Goal: Task Accomplishment & Management: Manage account settings

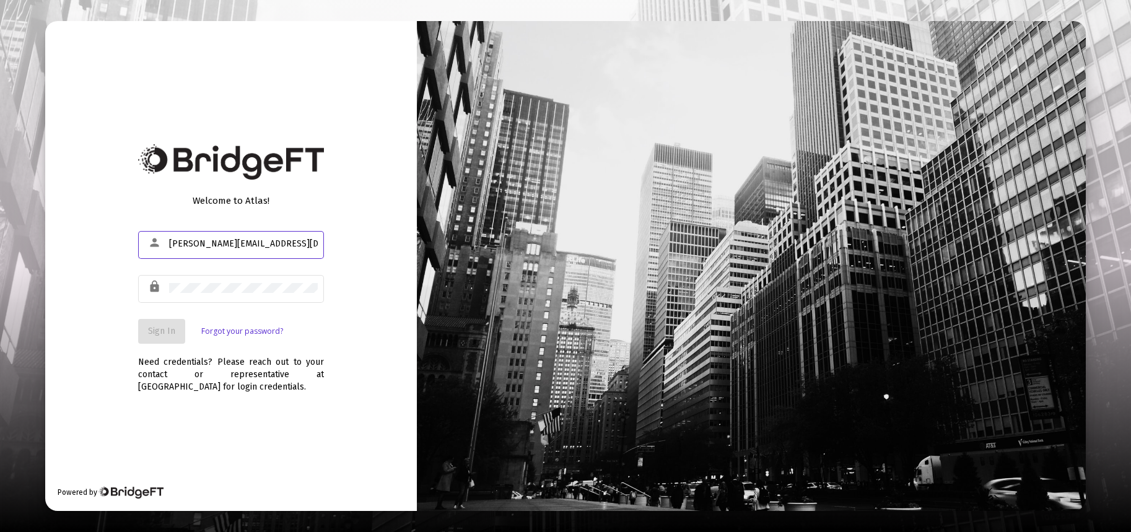
type input "[PERSON_NAME][EMAIL_ADDRESS][DOMAIN_NAME]"
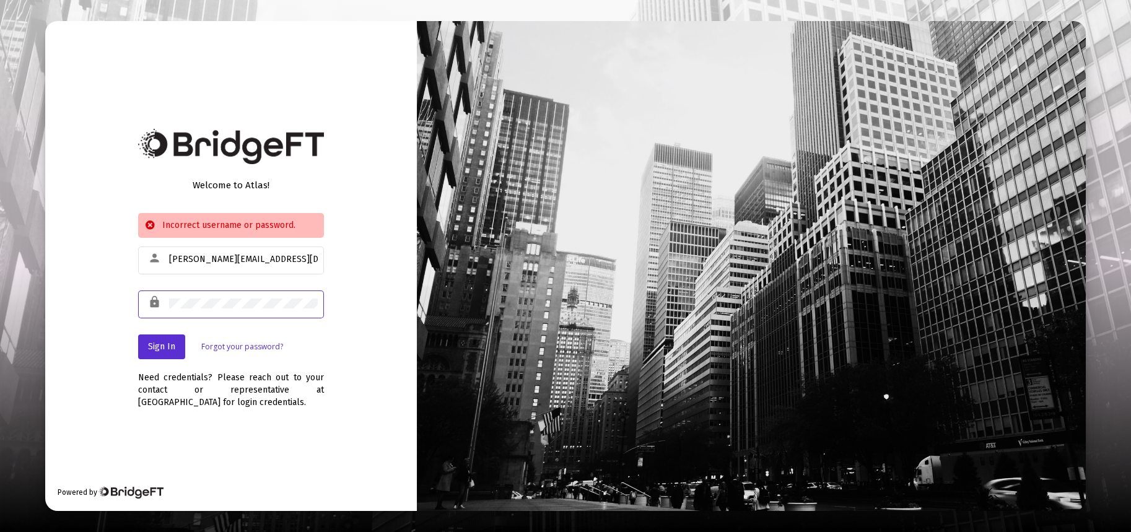
click at [154, 298] on div "lock" at bounding box center [231, 303] width 186 height 30
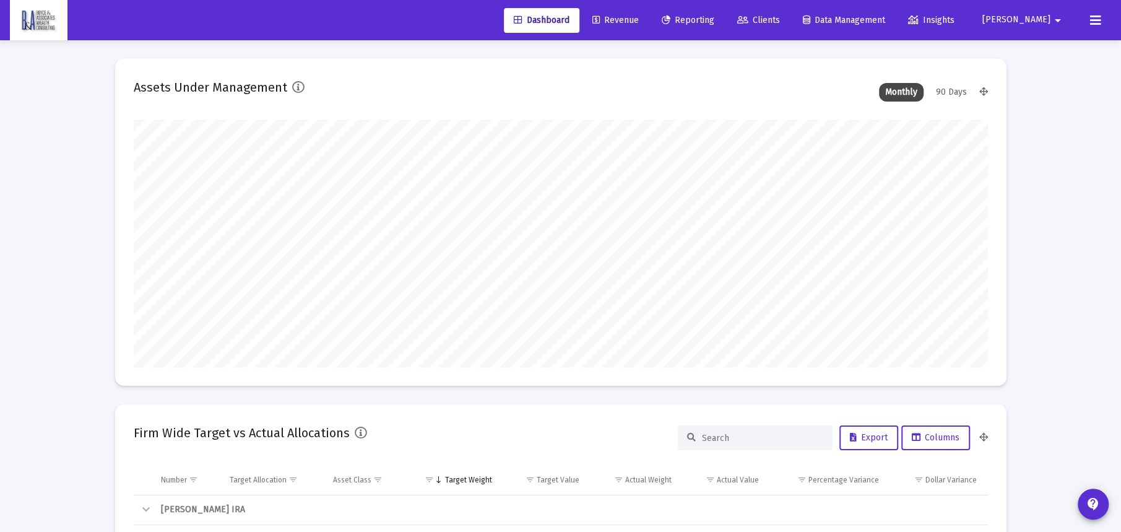
scroll to position [248, 854]
type input "[DATE]"
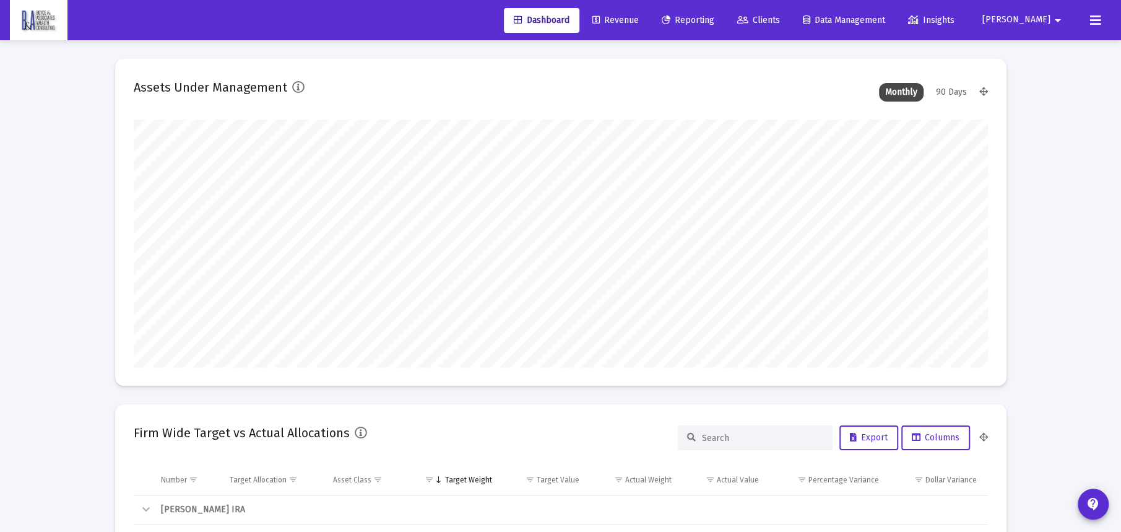
click at [593, 19] on span "Revenue" at bounding box center [616, 20] width 46 height 11
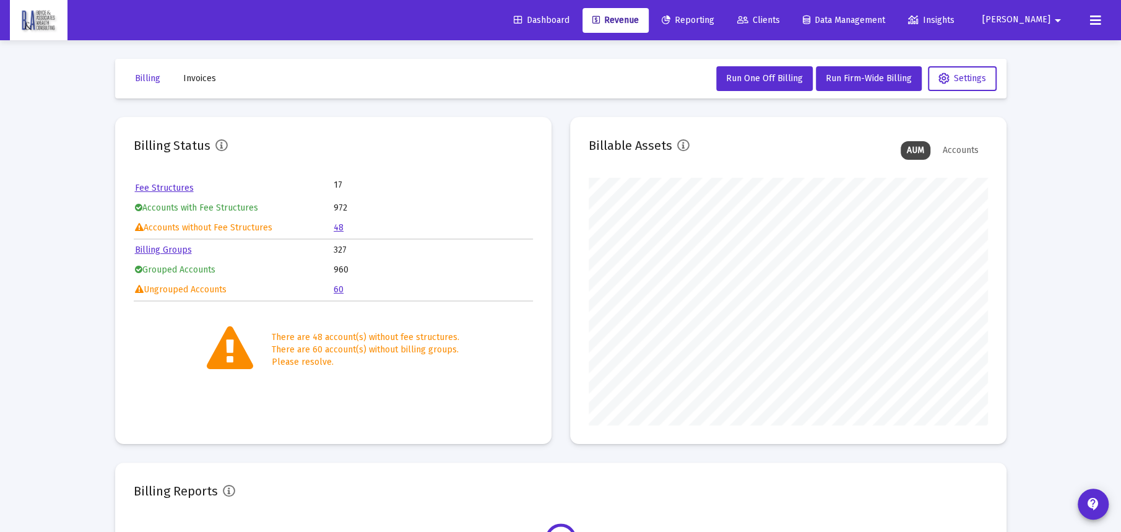
scroll to position [248, 399]
click at [339, 225] on link "48" at bounding box center [339, 227] width 10 height 11
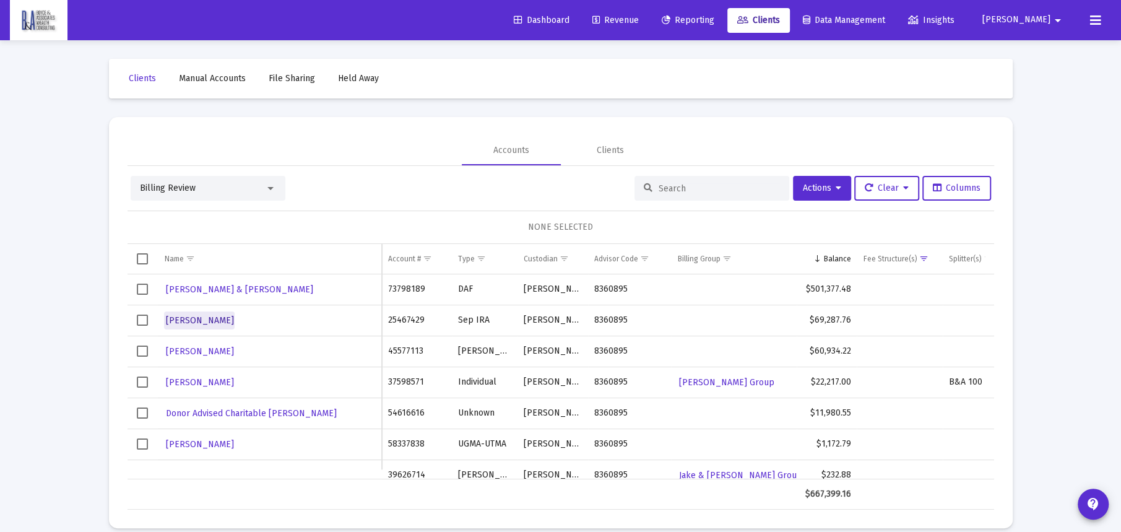
click at [218, 321] on span "[PERSON_NAME]" at bounding box center [199, 320] width 68 height 11
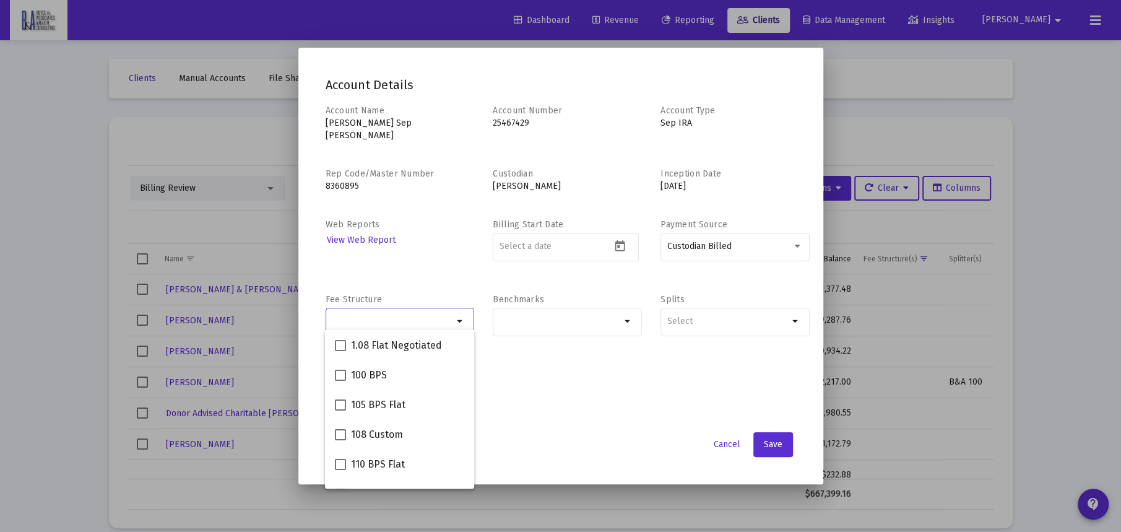
click at [404, 314] on div "Selection" at bounding box center [392, 321] width 126 height 15
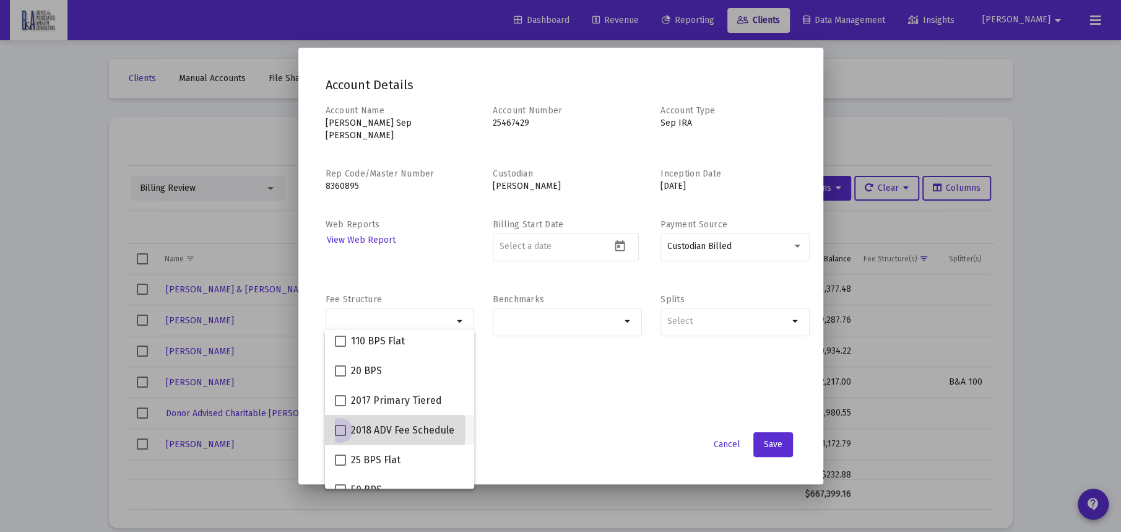
click at [339, 428] on span at bounding box center [340, 430] width 11 height 11
click at [340, 436] on input "2018 ADV Fee Schedule" at bounding box center [340, 436] width 1 height 1
checkbox input "true"
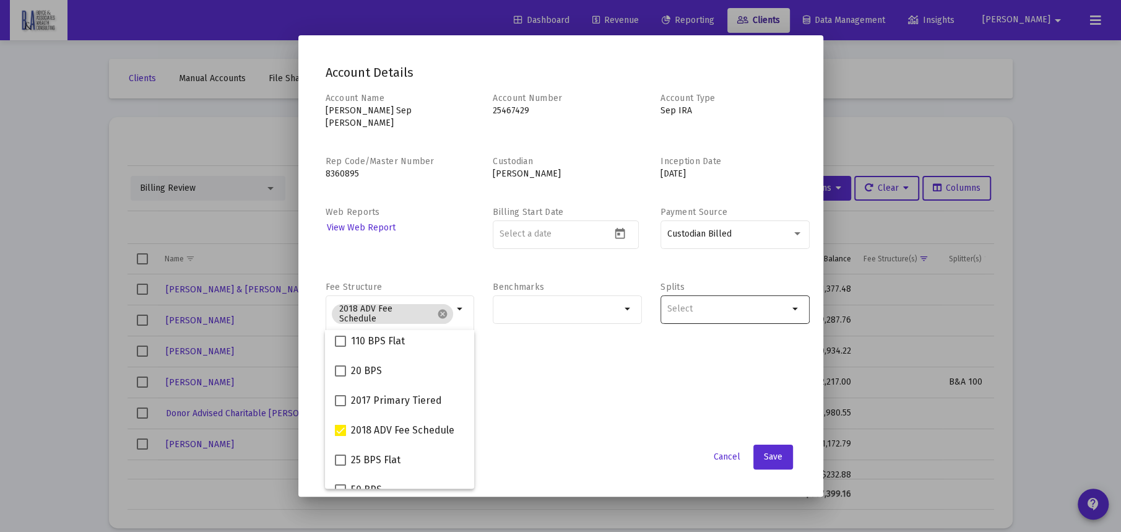
click at [686, 304] on input "Selection" at bounding box center [727, 309] width 121 height 10
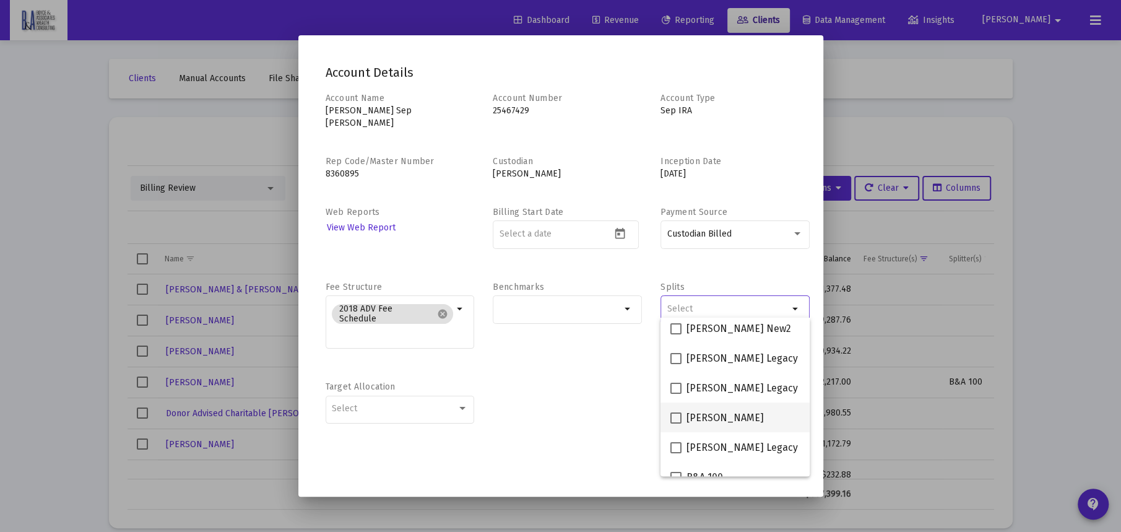
click at [677, 416] on span at bounding box center [676, 417] width 11 height 11
click at [676, 424] on input "[PERSON_NAME]" at bounding box center [676, 424] width 1 height 1
checkbox input "true"
click at [618, 359] on div "Account Name [PERSON_NAME] Sep IRA Account Number [FINANCIAL_ID] Account Type S…" at bounding box center [561, 264] width 471 height 345
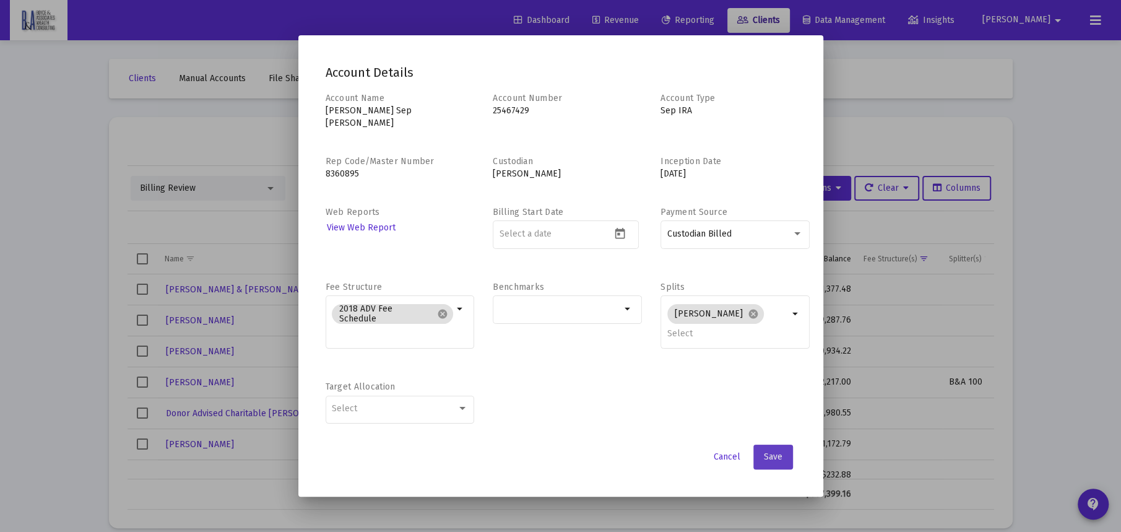
click at [770, 458] on button "Save" at bounding box center [774, 457] width 40 height 25
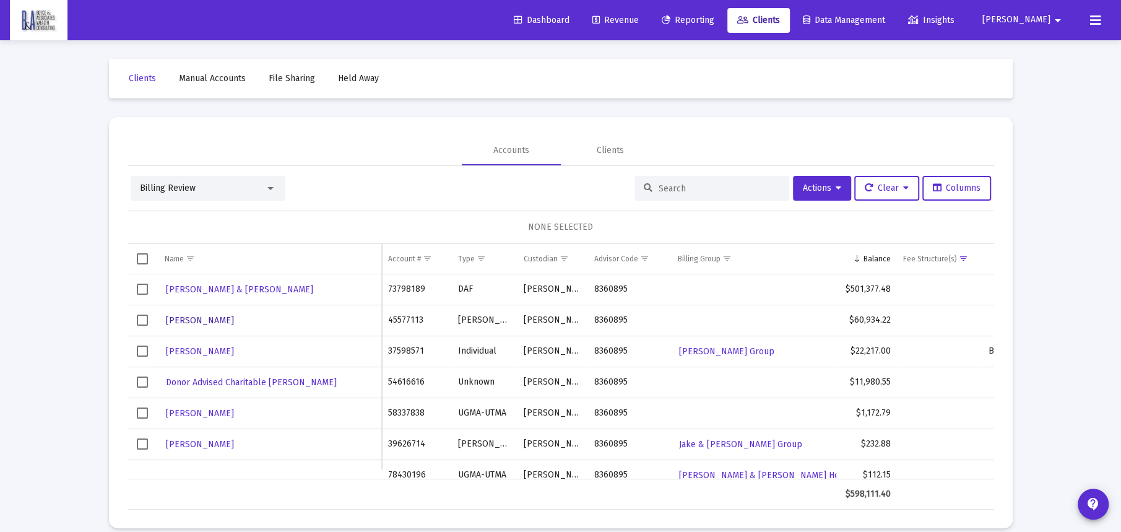
click at [196, 317] on span "[PERSON_NAME]" at bounding box center [199, 320] width 68 height 11
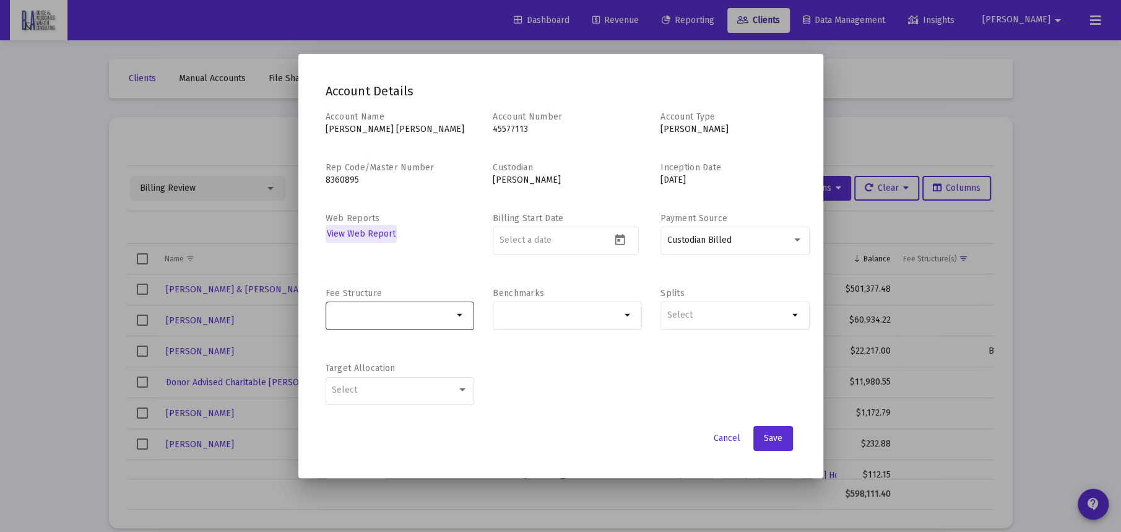
click at [433, 317] on input "Selection" at bounding box center [392, 315] width 121 height 10
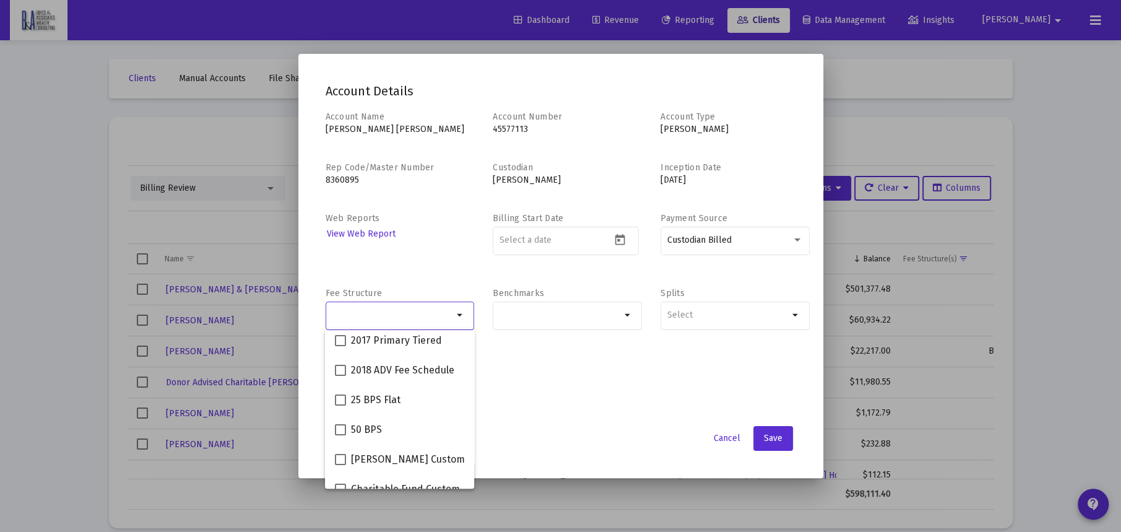
scroll to position [186, 0]
click at [363, 364] on span "2018 ADV Fee Schedule" at bounding box center [402, 367] width 103 height 15
click at [341, 373] on input "2018 ADV Fee Schedule" at bounding box center [340, 373] width 1 height 1
checkbox input "true"
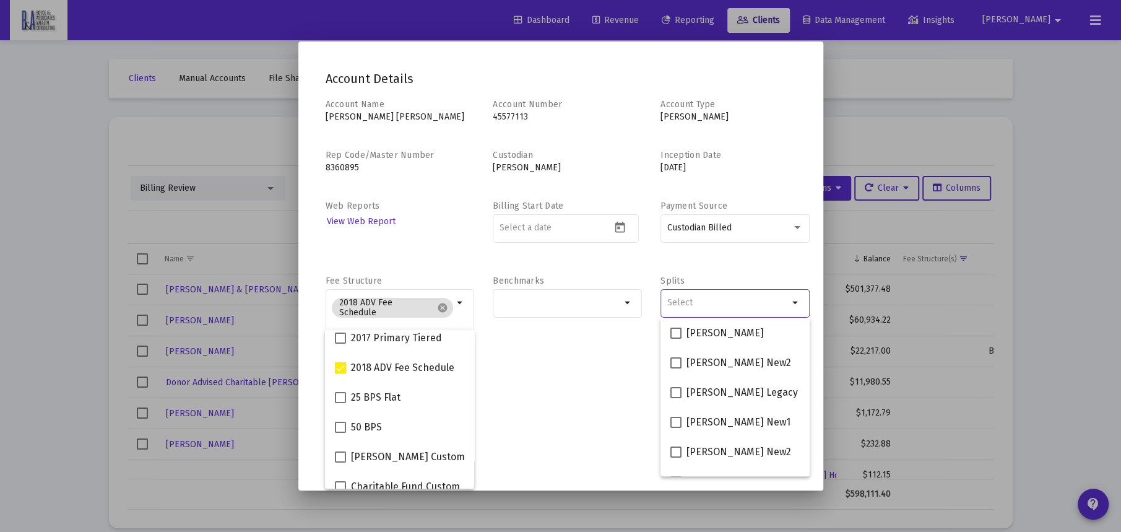
click at [679, 304] on input "Selection" at bounding box center [727, 303] width 121 height 10
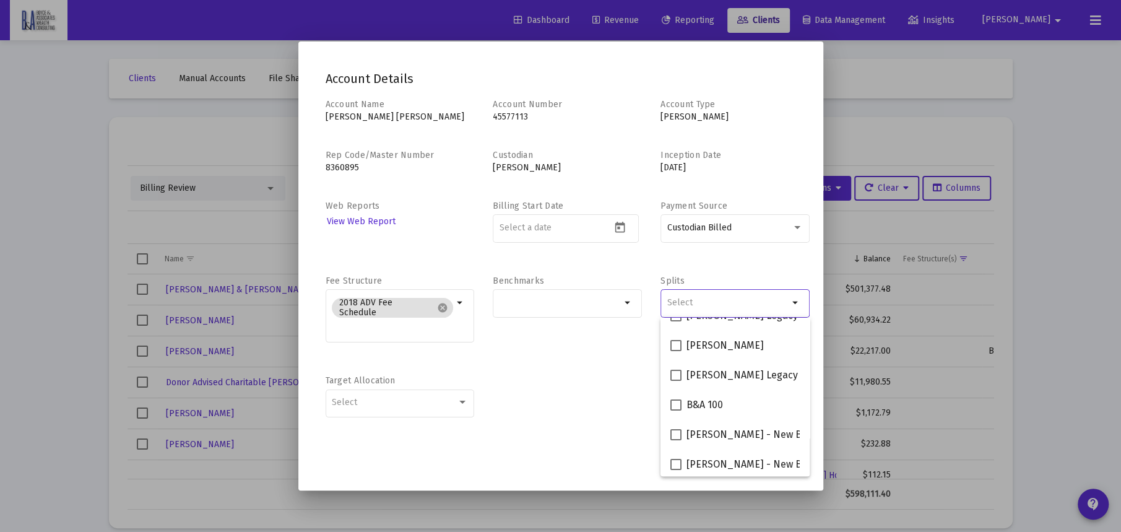
scroll to position [248, 0]
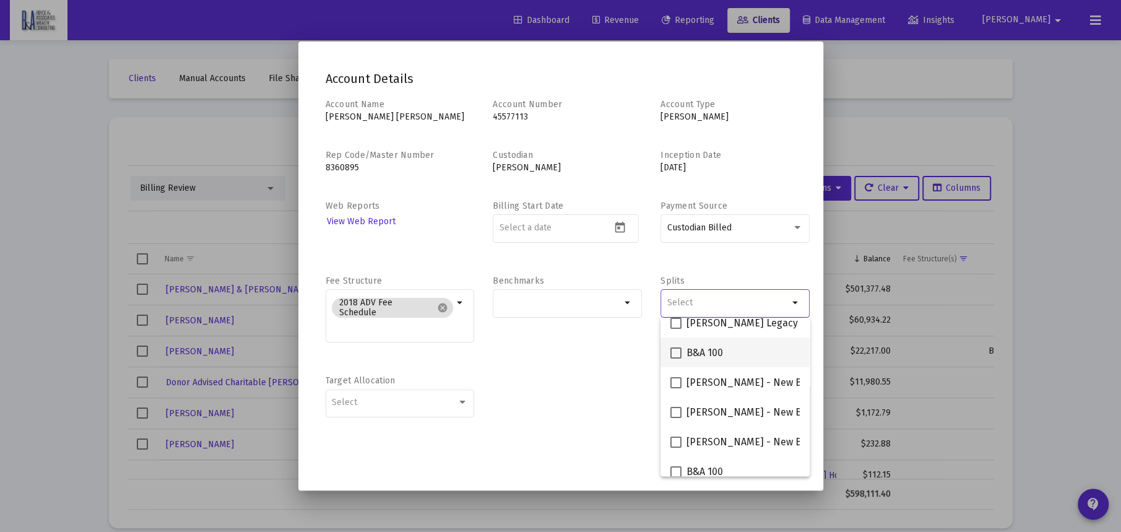
click at [690, 354] on span "B&A 100" at bounding box center [705, 353] width 37 height 15
click at [676, 359] on input "B&A 100" at bounding box center [676, 359] width 1 height 1
checkbox input "true"
click at [600, 364] on div "Account Name [PERSON_NAME] [PERSON_NAME] Account Number [FINANCIAL_ID] Account …" at bounding box center [561, 264] width 471 height 333
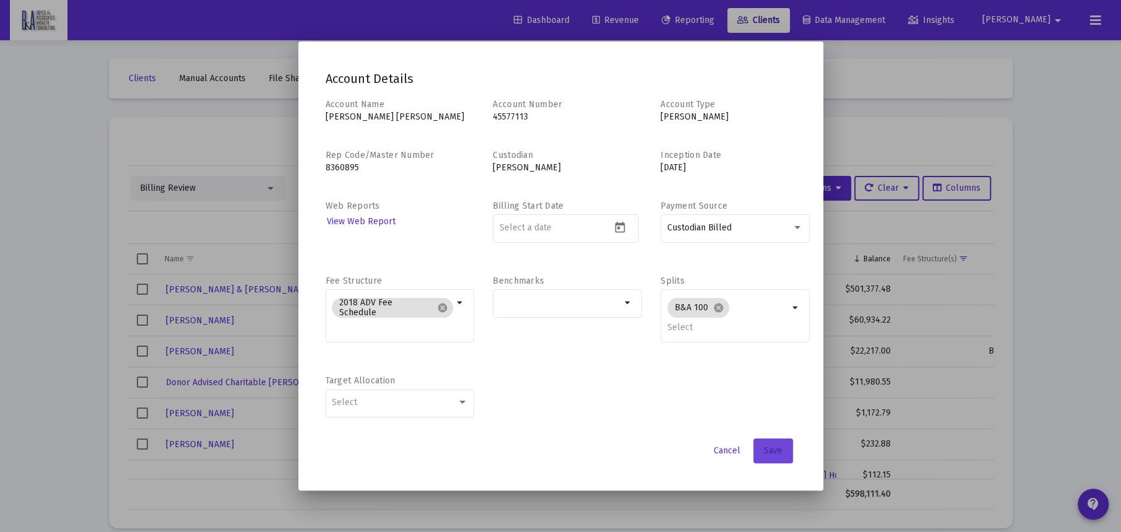
click at [764, 449] on span "Save" at bounding box center [773, 450] width 19 height 11
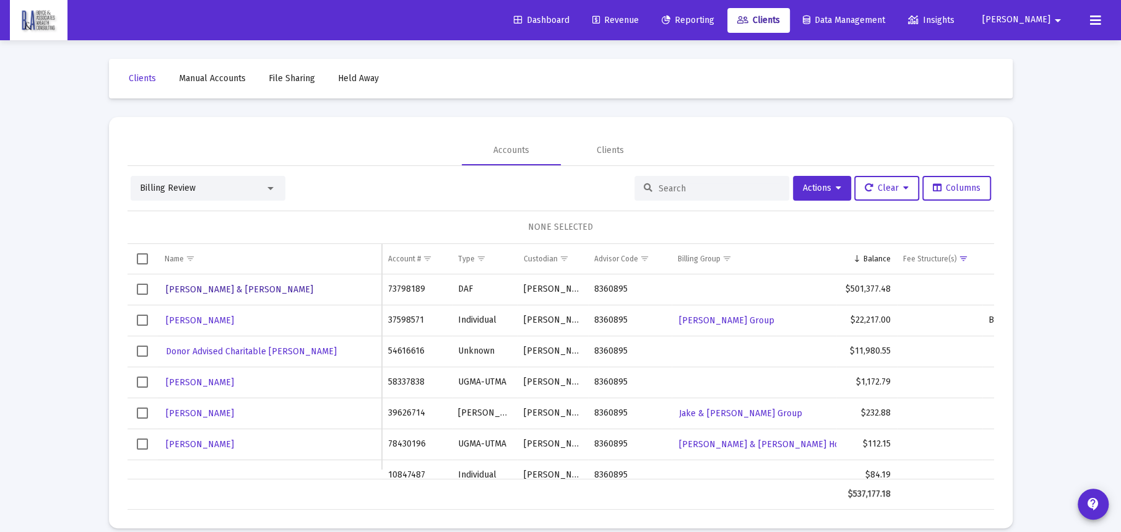
click at [195, 284] on span "[PERSON_NAME] & [PERSON_NAME]" at bounding box center [238, 289] width 147 height 11
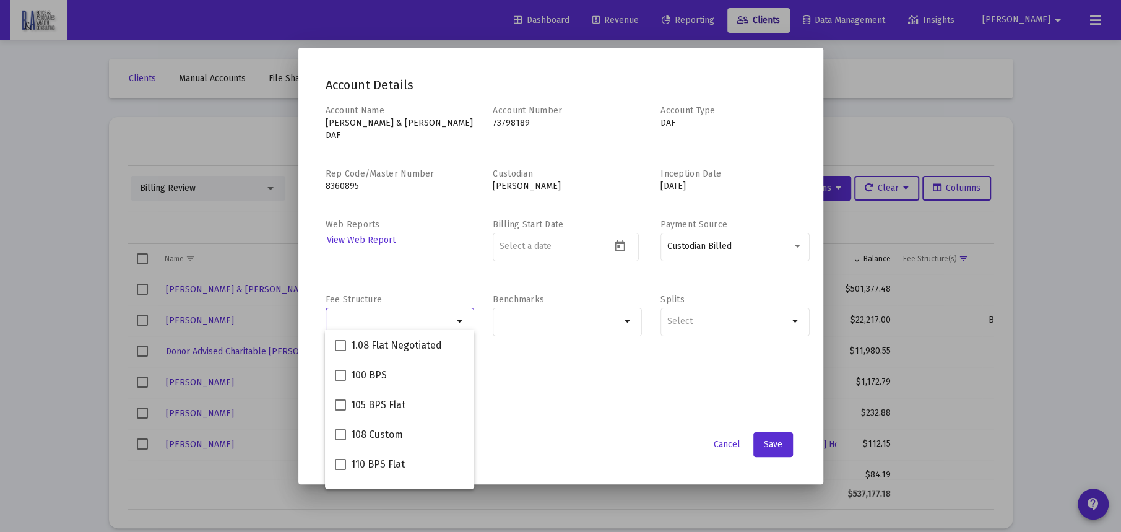
click at [381, 316] on input "Selection" at bounding box center [392, 321] width 121 height 10
click at [338, 430] on span at bounding box center [340, 430] width 11 height 11
click at [340, 436] on input "2018 ADV Fee Schedule" at bounding box center [340, 436] width 1 height 1
checkbox input "true"
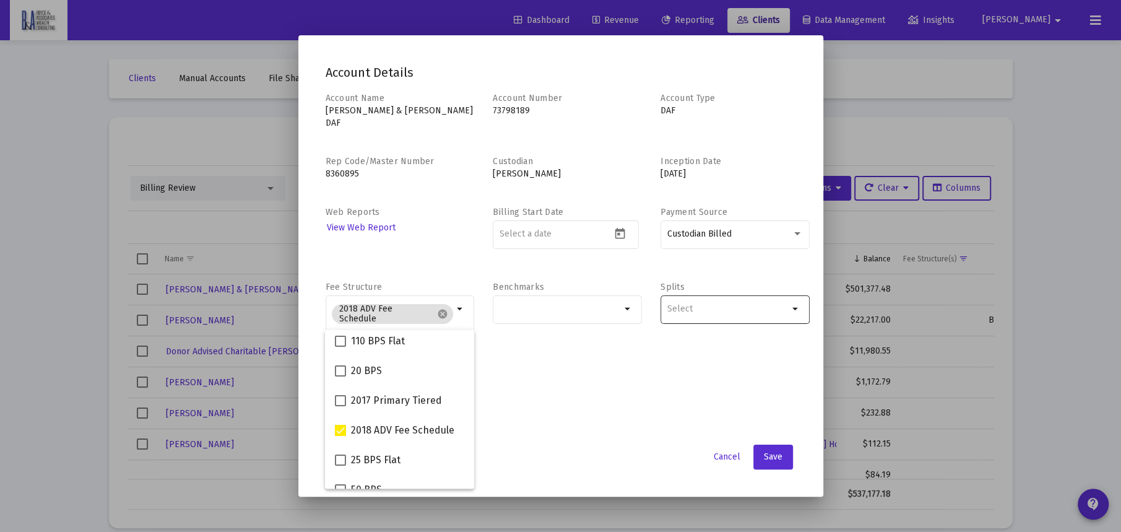
click at [701, 304] on input "Selection" at bounding box center [727, 309] width 121 height 10
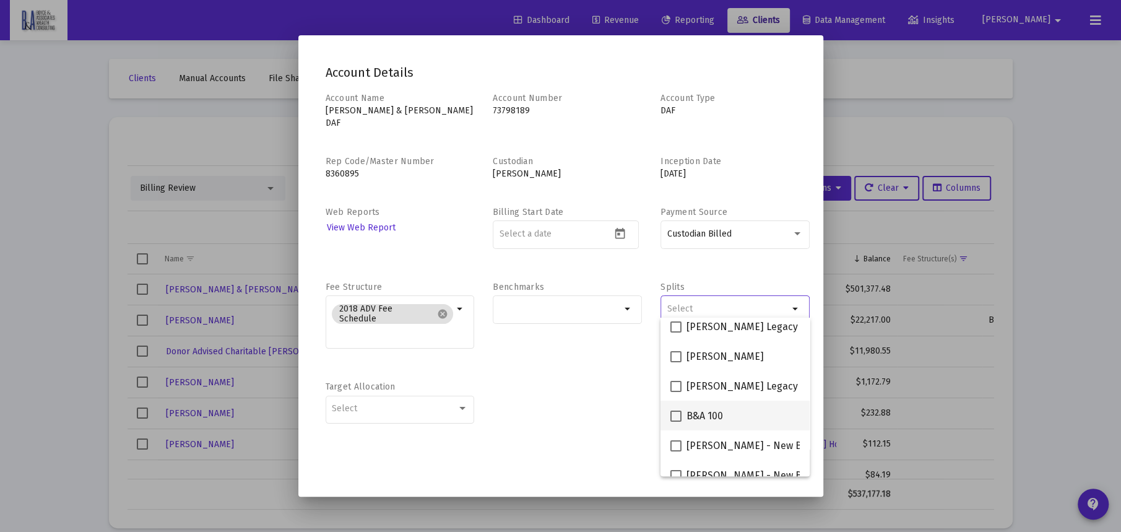
scroll to position [186, 0]
click at [696, 415] on span "B&A 100" at bounding box center [705, 414] width 37 height 15
click at [676, 420] on input "B&A 100" at bounding box center [676, 420] width 1 height 1
checkbox input "true"
click at [606, 359] on div "Account Name [PERSON_NAME] & [PERSON_NAME] DAF Account Number 73798189 Account …" at bounding box center [561, 264] width 471 height 345
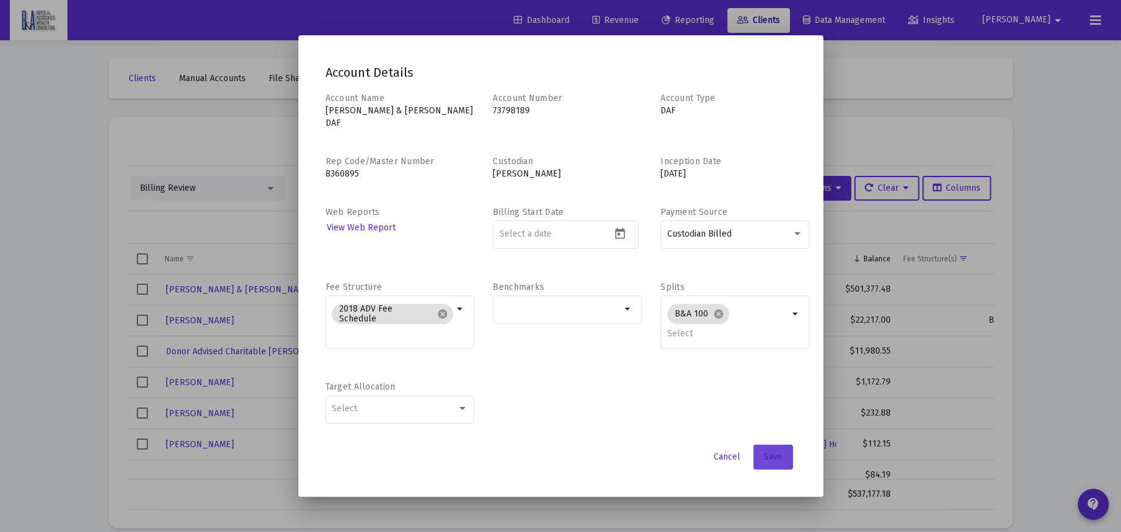
click at [764, 445] on button "Save" at bounding box center [774, 457] width 40 height 25
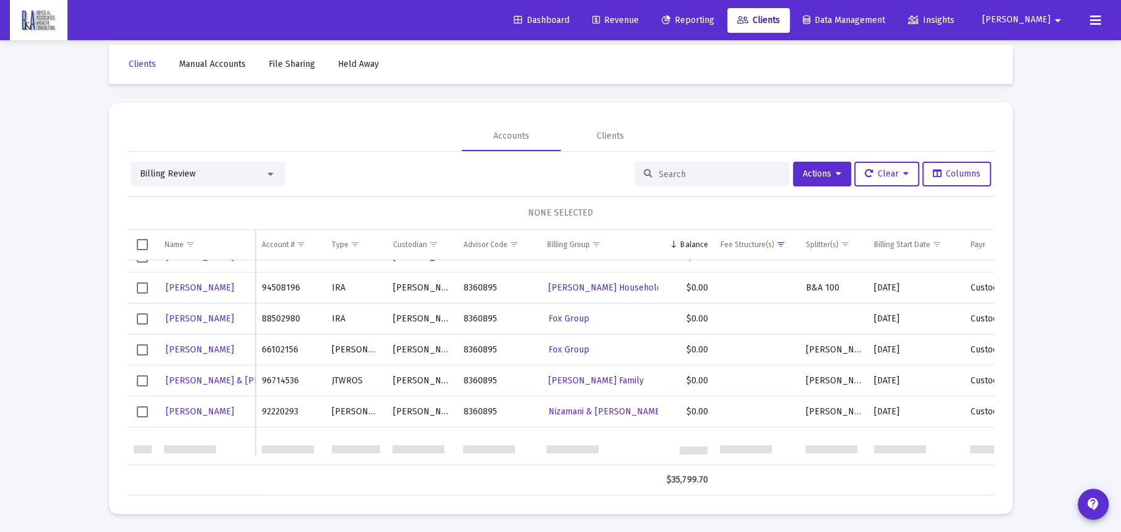
scroll to position [11, 0]
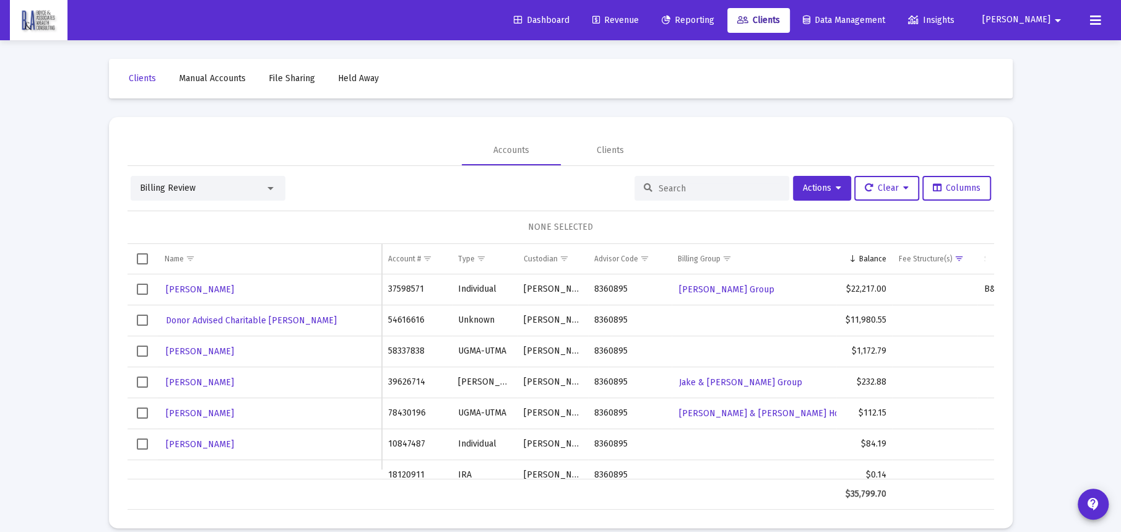
click at [659, 188] on input at bounding box center [719, 188] width 121 height 11
click at [232, 185] on div "Billing Review" at bounding box center [202, 188] width 125 height 12
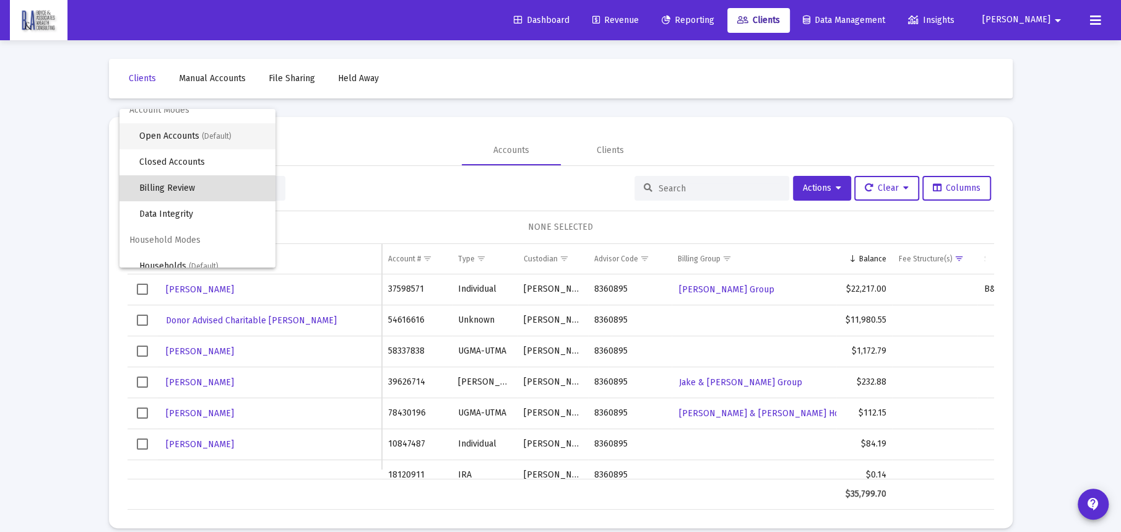
click at [180, 129] on span "Open Accounts (Default)" at bounding box center [202, 136] width 126 height 26
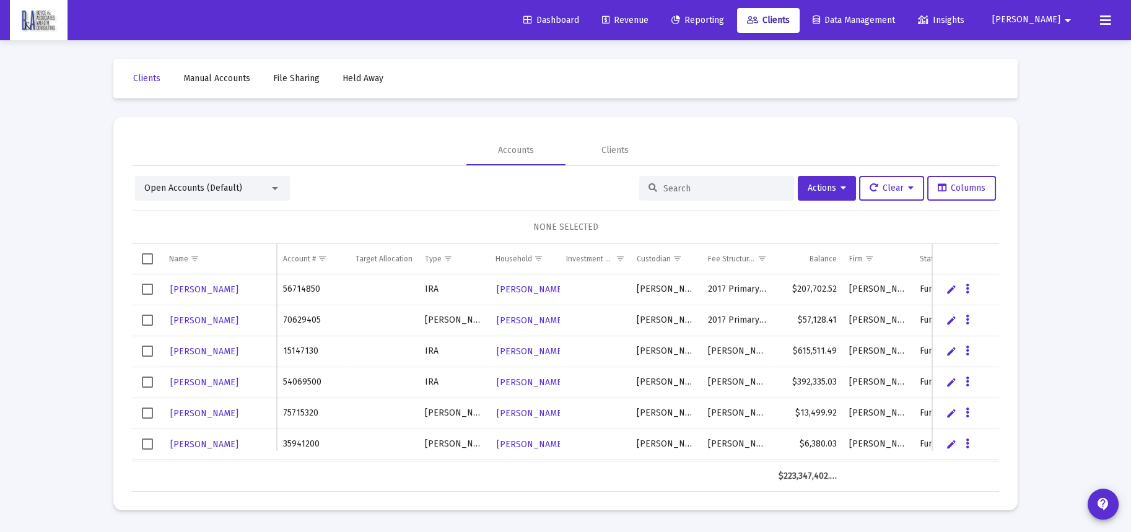
click at [692, 185] on input at bounding box center [723, 188] width 121 height 11
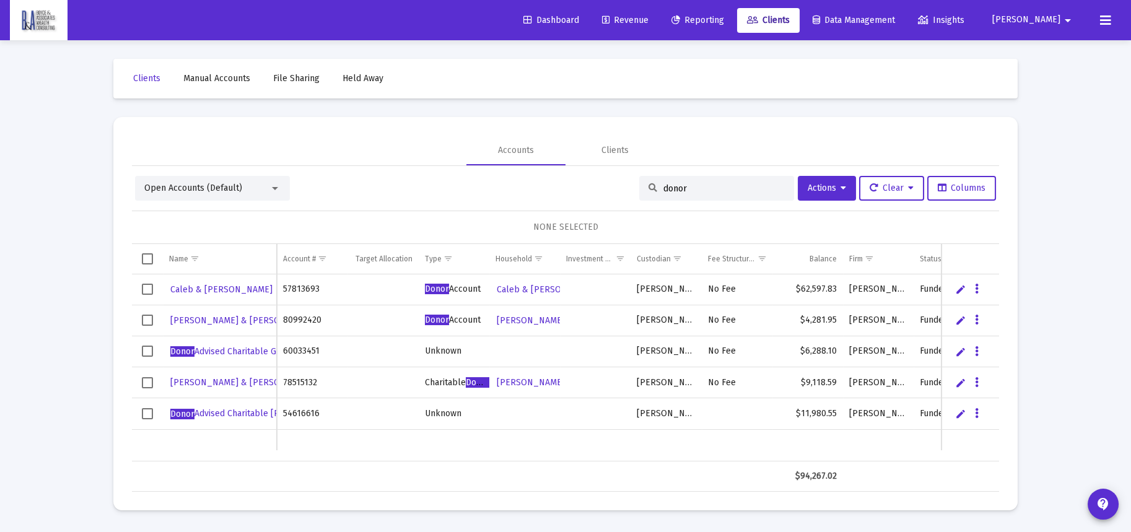
click at [619, 196] on div "Open Accounts (Default) donor Actions Clear Columns" at bounding box center [565, 188] width 861 height 25
click at [684, 183] on div "donor" at bounding box center [716, 188] width 155 height 25
click at [680, 188] on input "donor" at bounding box center [723, 188] width 121 height 11
type input "d"
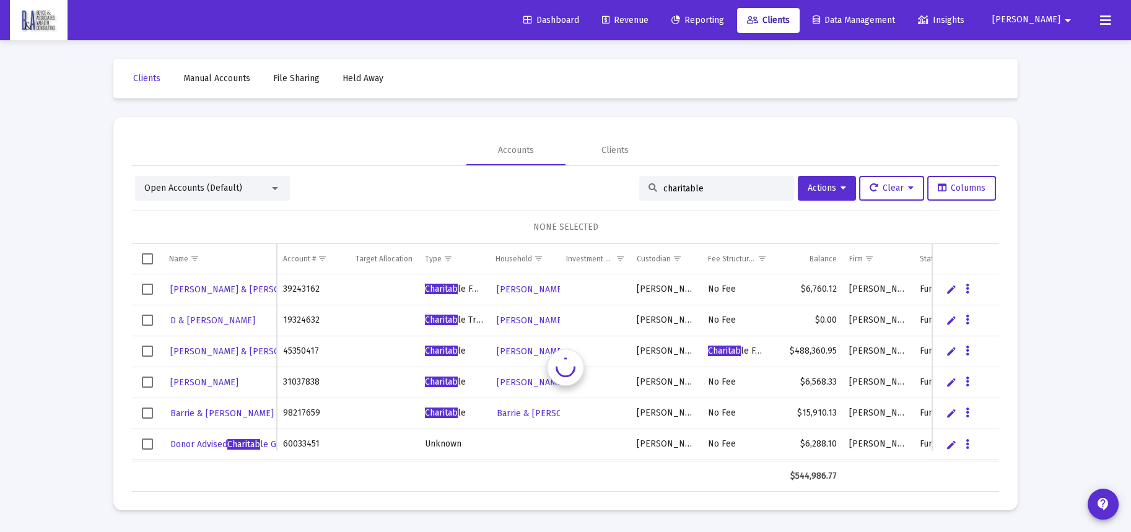
type input "charitable"
click at [246, 353] on span "[PERSON_NAME] & [PERSON_NAME]" at bounding box center [243, 351] width 147 height 11
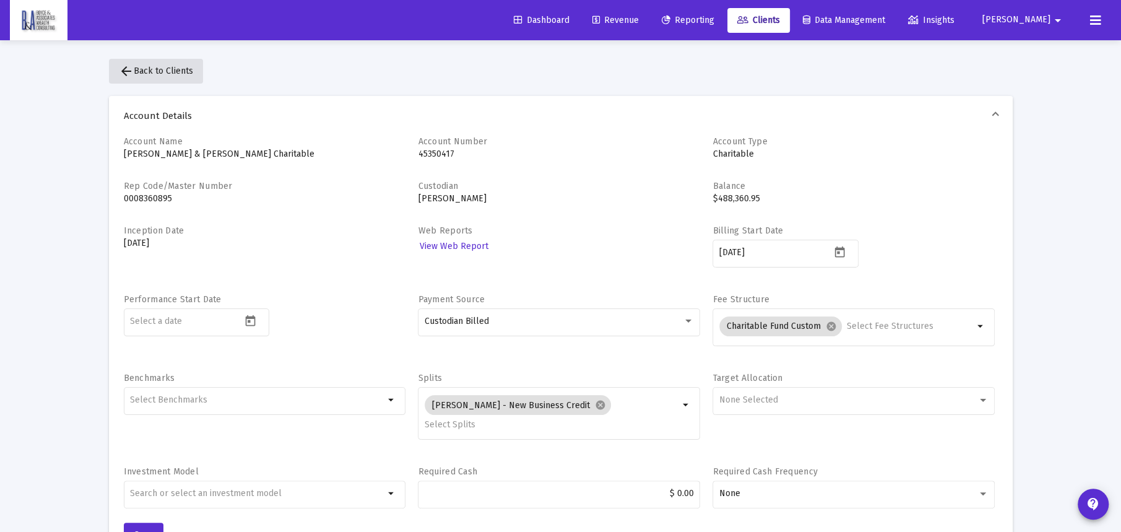
click at [145, 71] on span "arrow_back Back to Clients" at bounding box center [156, 71] width 74 height 11
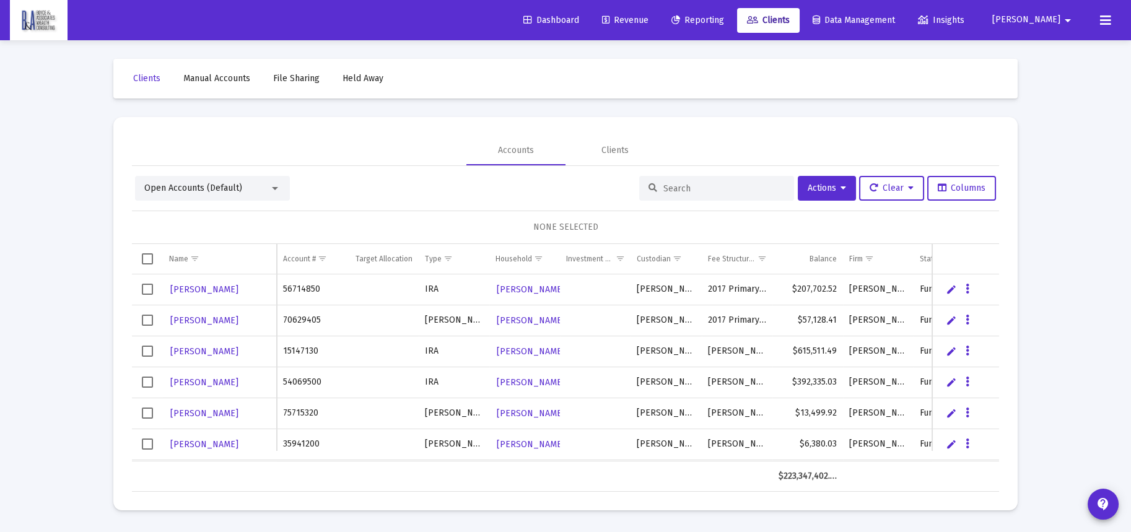
click at [669, 186] on input at bounding box center [723, 188] width 121 height 11
type input "vog"
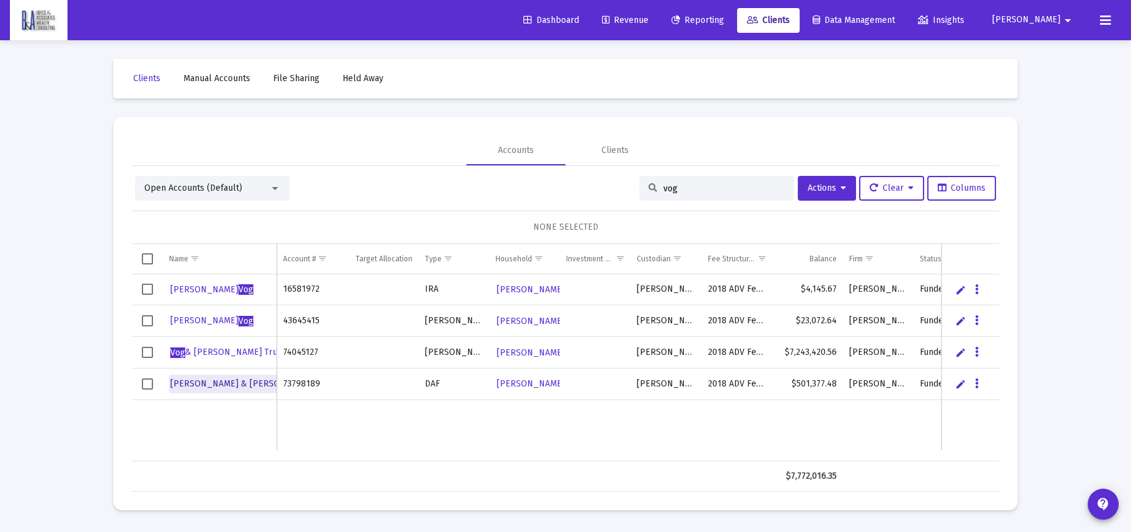
click at [229, 381] on span "[PERSON_NAME] & [PERSON_NAME]" at bounding box center [251, 383] width 162 height 11
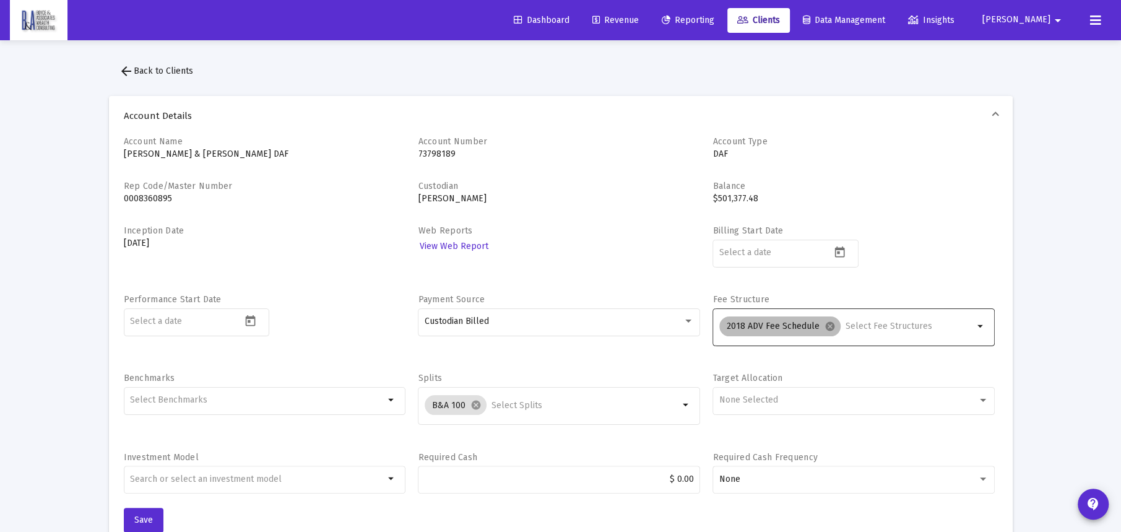
click at [818, 320] on mat-chip "2018 ADV Fee Schedule cancel" at bounding box center [780, 326] width 121 height 20
click at [835, 328] on mat-icon "cancel" at bounding box center [830, 326] width 11 height 11
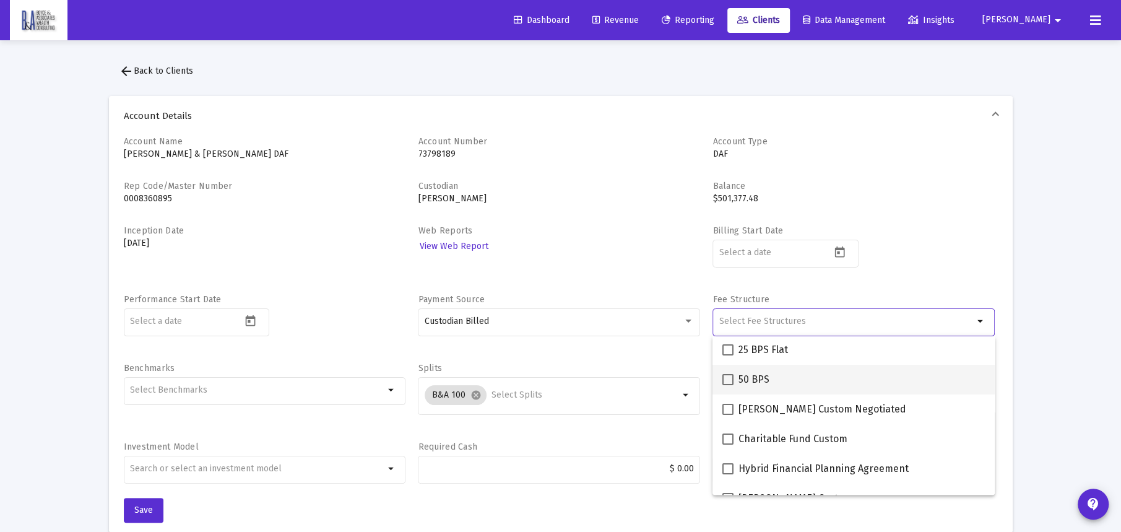
scroll to position [248, 0]
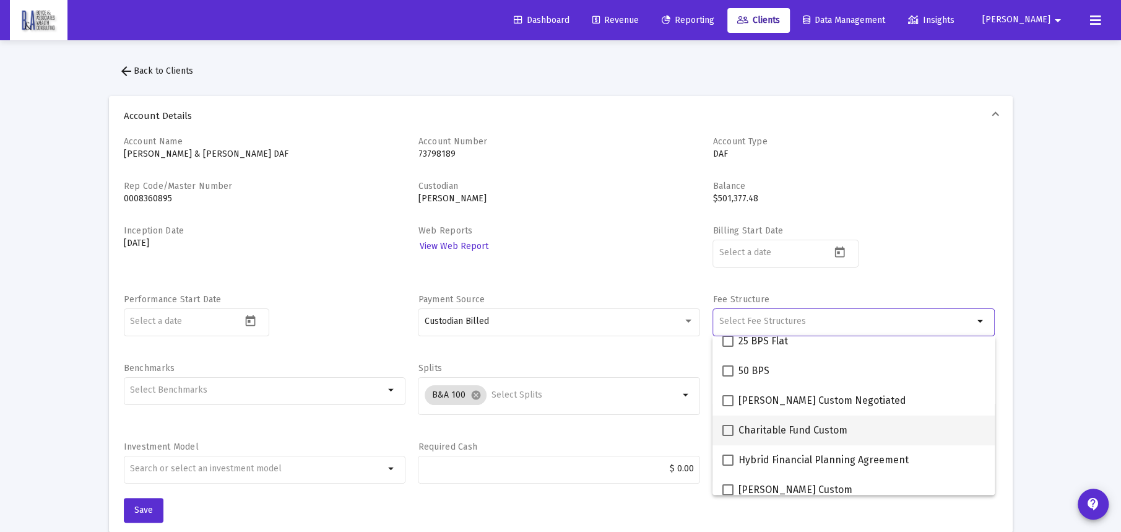
click at [726, 427] on span at bounding box center [728, 430] width 11 height 11
click at [728, 436] on input "Charitable Fund Custom" at bounding box center [728, 436] width 1 height 1
checkbox input "true"
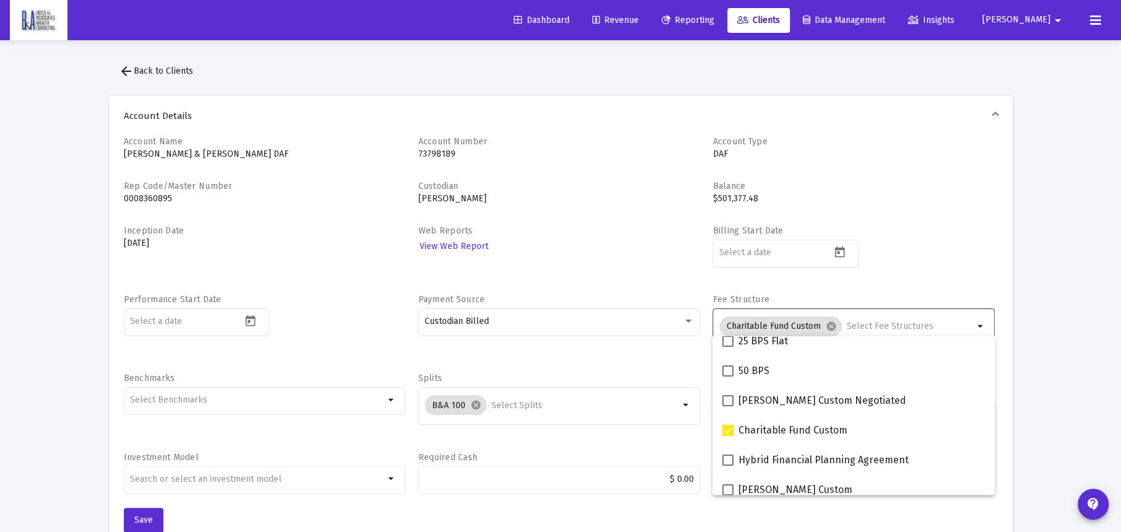
click at [910, 272] on div "Billing Start Date" at bounding box center [854, 253] width 282 height 56
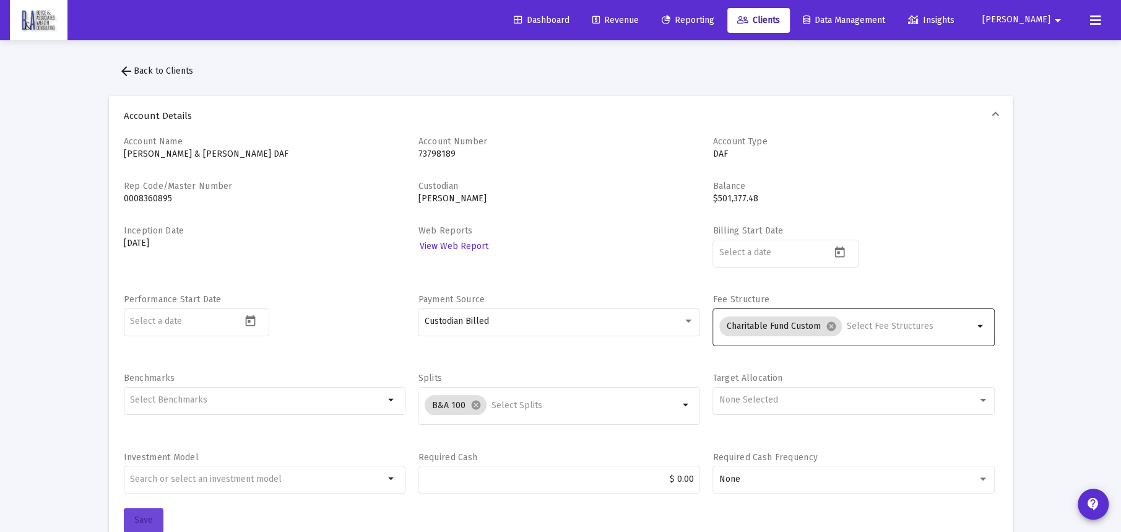
click at [147, 515] on span "Save" at bounding box center [143, 520] width 19 height 11
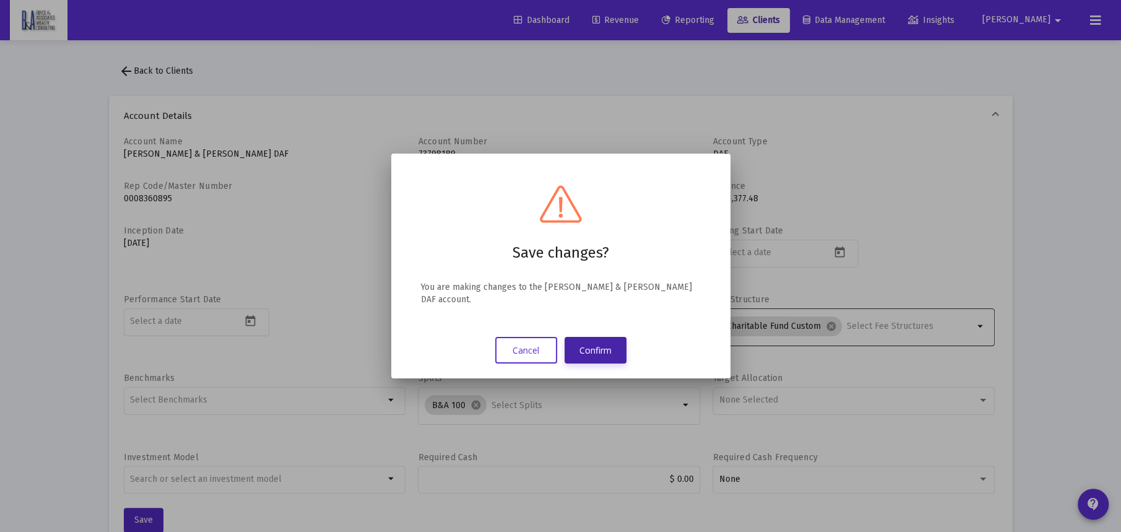
click at [587, 339] on button "Confirm" at bounding box center [596, 350] width 62 height 27
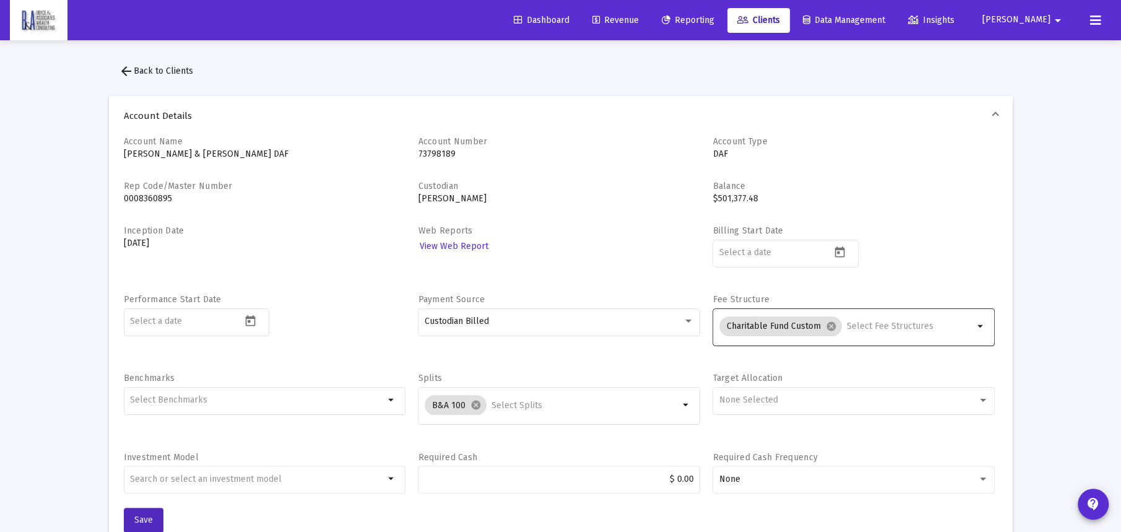
click at [1063, 17] on mat-icon "arrow_drop_down" at bounding box center [1058, 20] width 15 height 25
click at [974, 53] on span "Settings" at bounding box center [971, 53] width 37 height 30
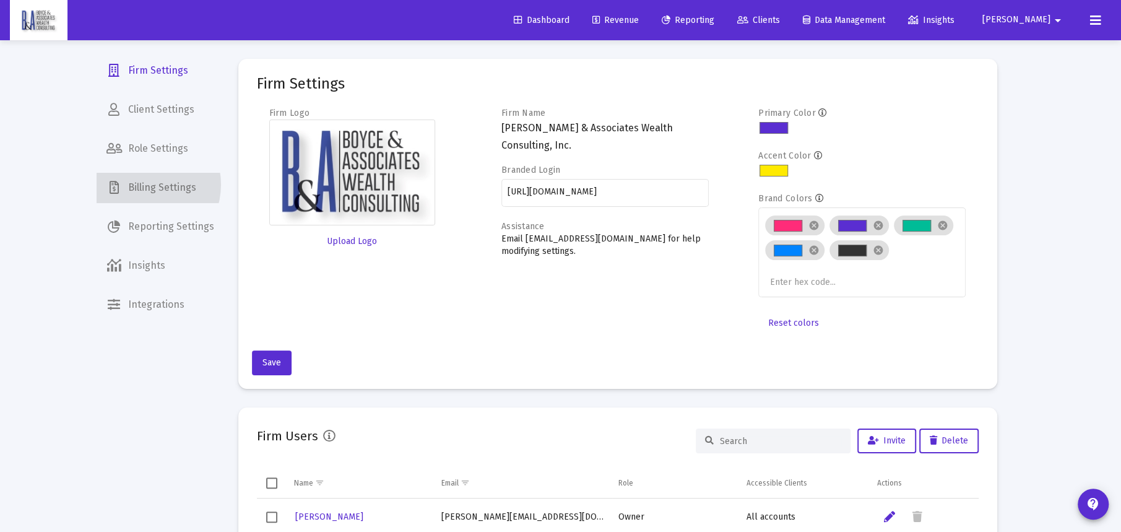
click at [142, 185] on span "Billing Settings" at bounding box center [161, 188] width 128 height 30
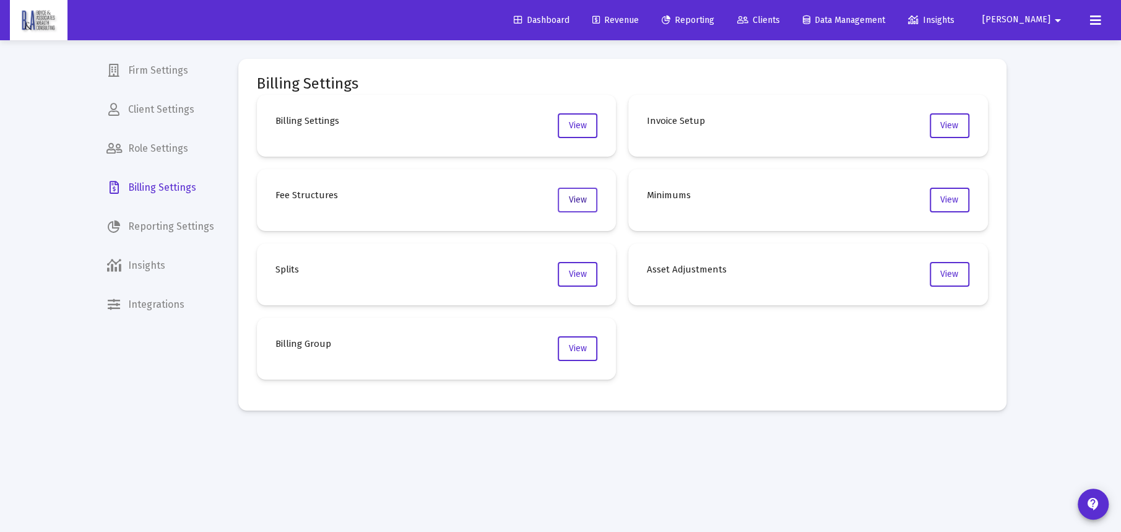
click at [578, 194] on span "View" at bounding box center [578, 199] width 18 height 11
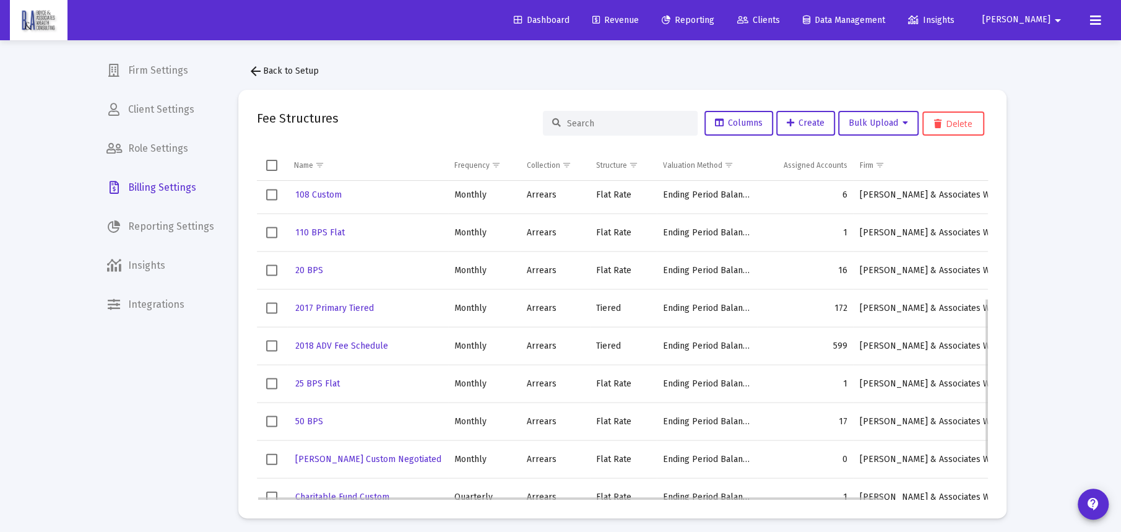
scroll to position [295, 0]
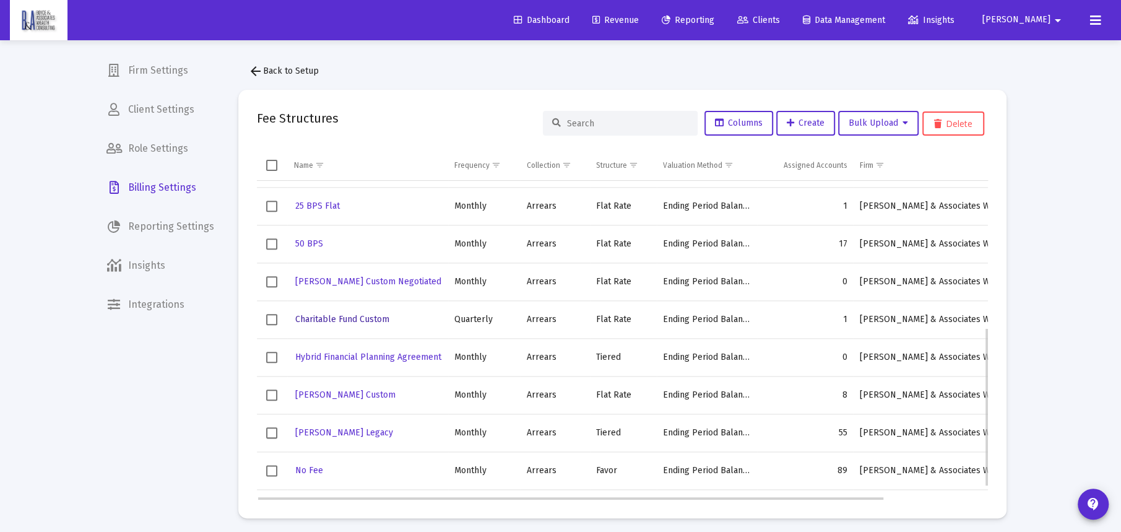
click at [359, 318] on span "Charitable Fund Custom" at bounding box center [342, 319] width 94 height 11
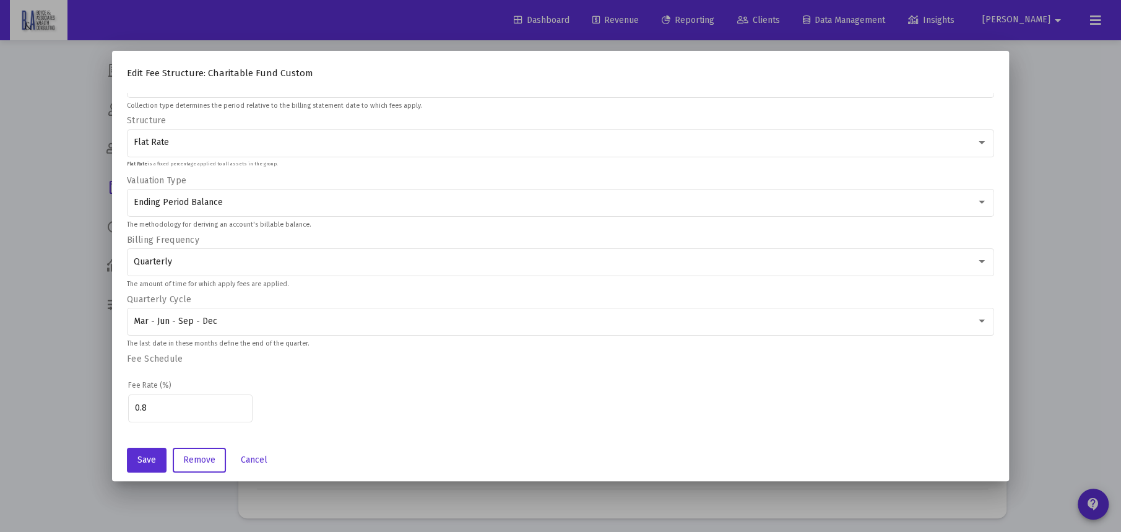
scroll to position [98, 0]
click at [144, 402] on input "0.8" at bounding box center [190, 407] width 111 height 10
type input "0.85"
click at [140, 469] on button "Save" at bounding box center [147, 460] width 40 height 25
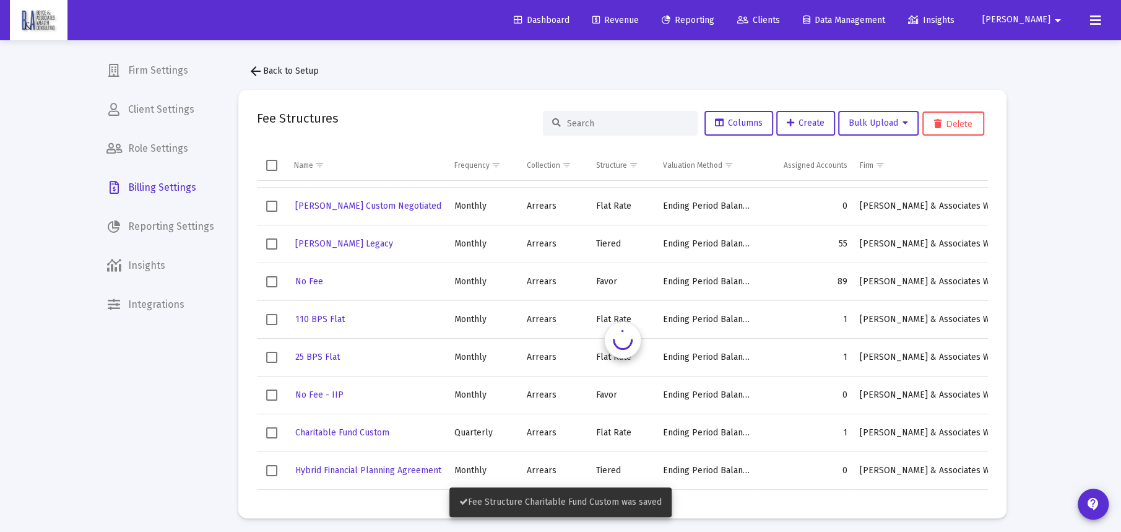
scroll to position [296, 0]
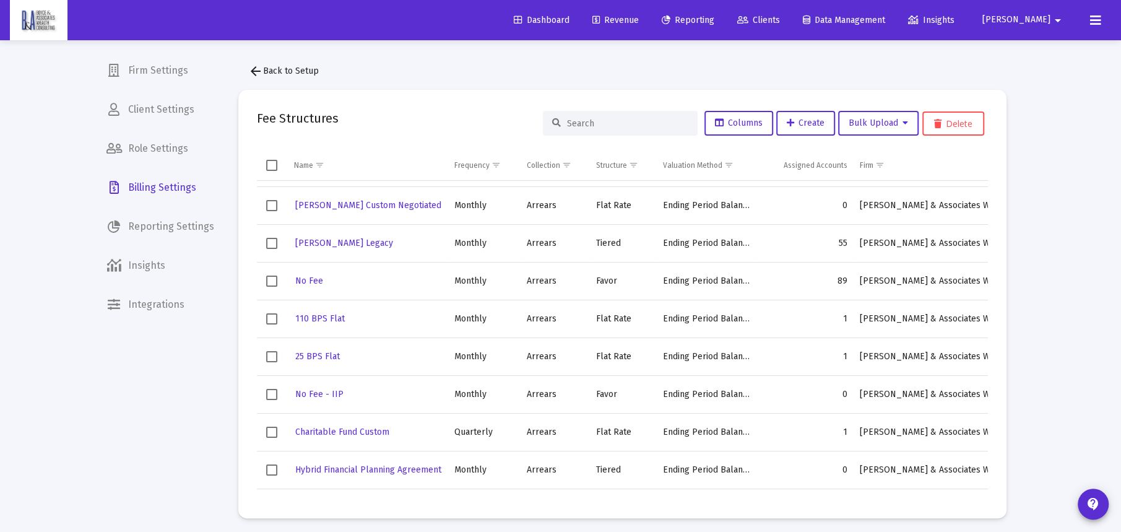
click at [151, 182] on span "Billing Settings" at bounding box center [161, 188] width 128 height 30
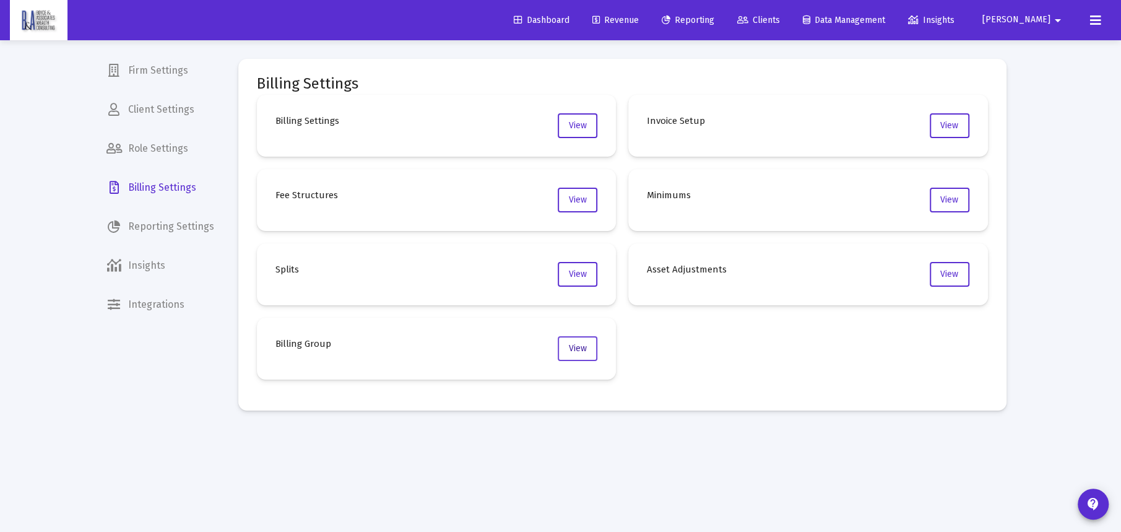
click at [581, 342] on button "View" at bounding box center [578, 348] width 40 height 25
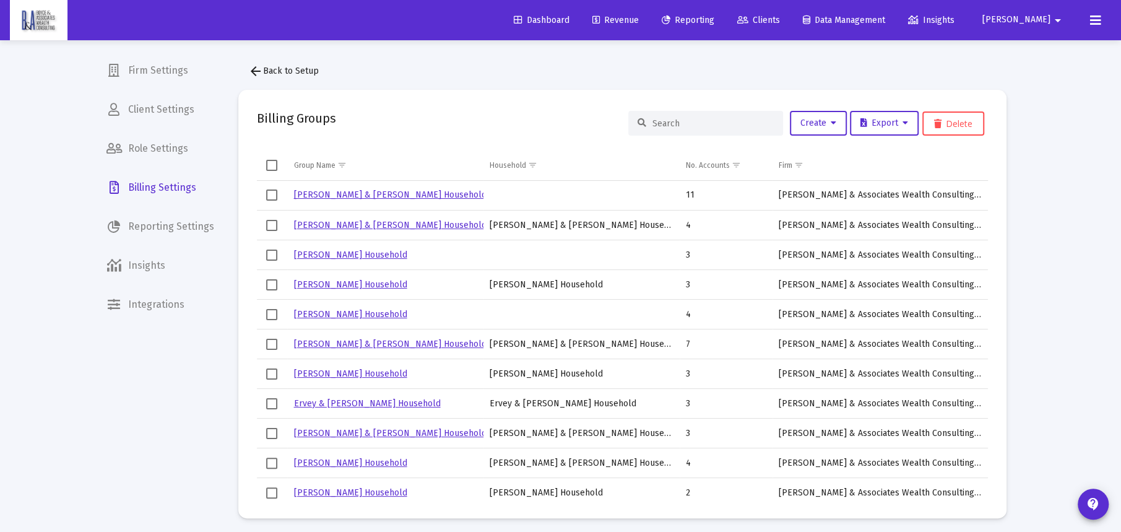
click at [690, 120] on input at bounding box center [713, 123] width 121 height 11
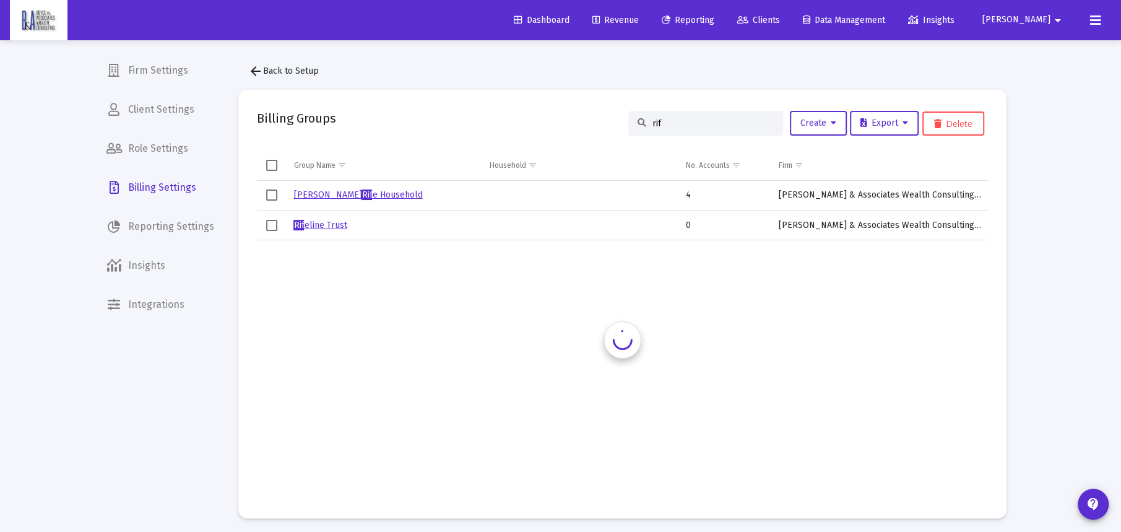
type input "[PERSON_NAME]"
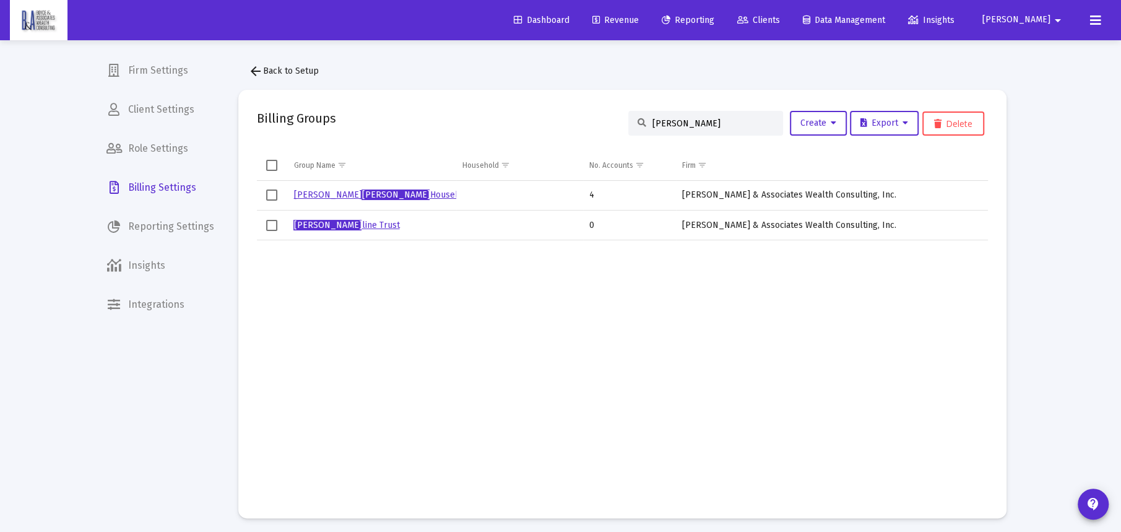
click at [356, 193] on link "[PERSON_NAME] Household" at bounding box center [382, 194] width 179 height 11
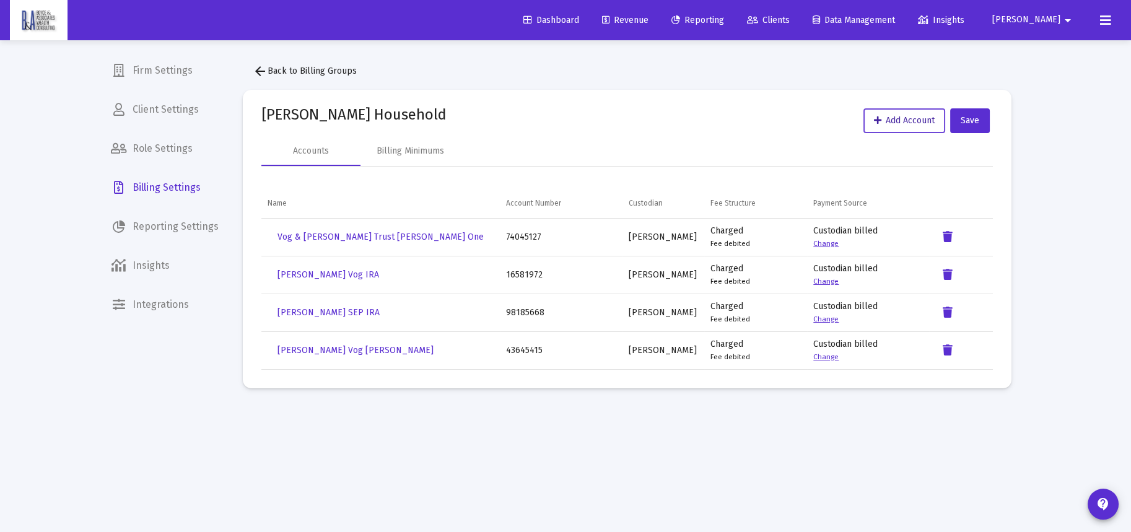
click at [918, 115] on button "Add Account" at bounding box center [904, 120] width 82 height 25
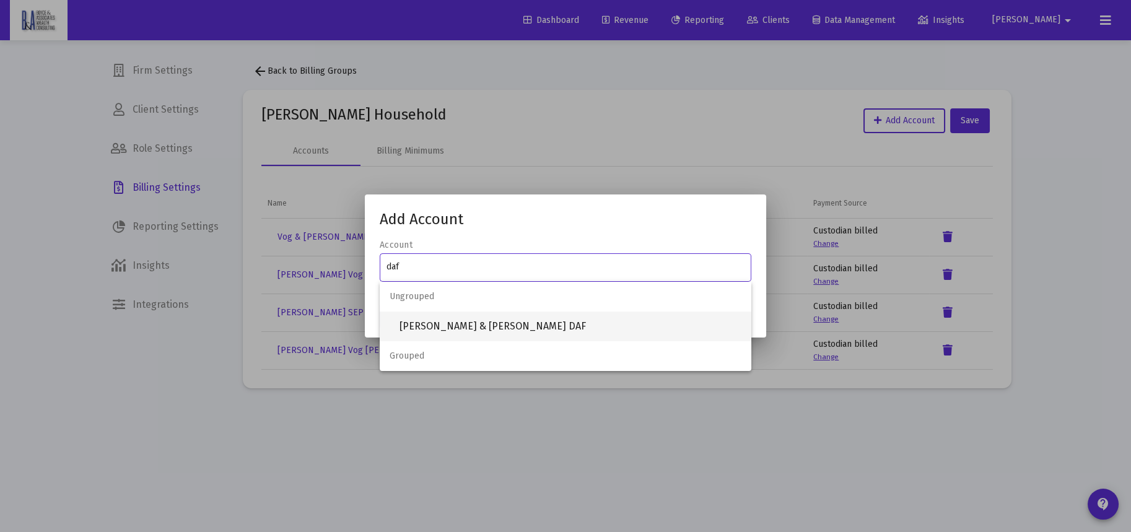
type input "daf"
click at [493, 329] on span "[PERSON_NAME] & [PERSON_NAME] DAF" at bounding box center [570, 326] width 342 height 30
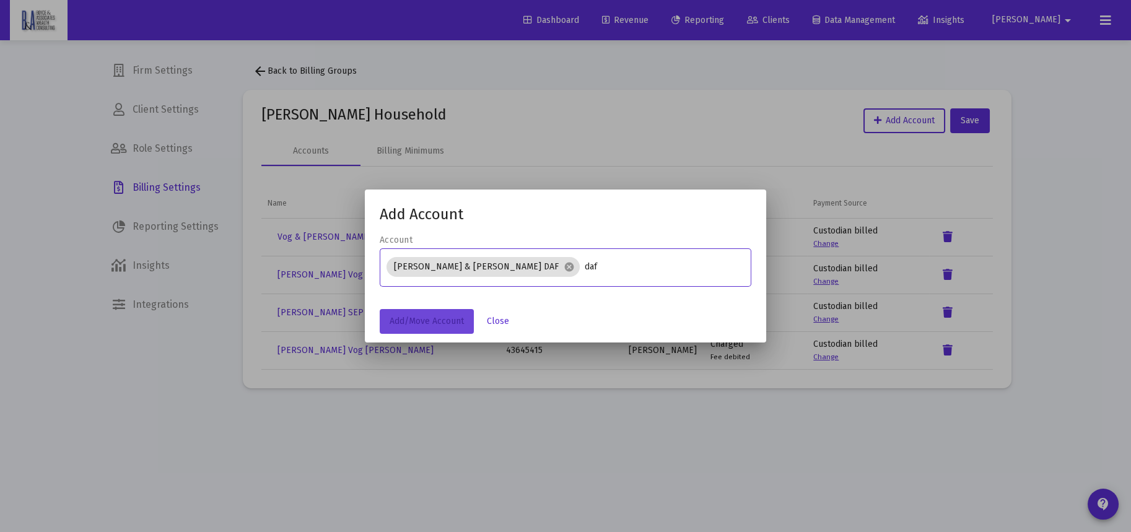
click at [453, 317] on span "Add/Move Account" at bounding box center [426, 321] width 74 height 11
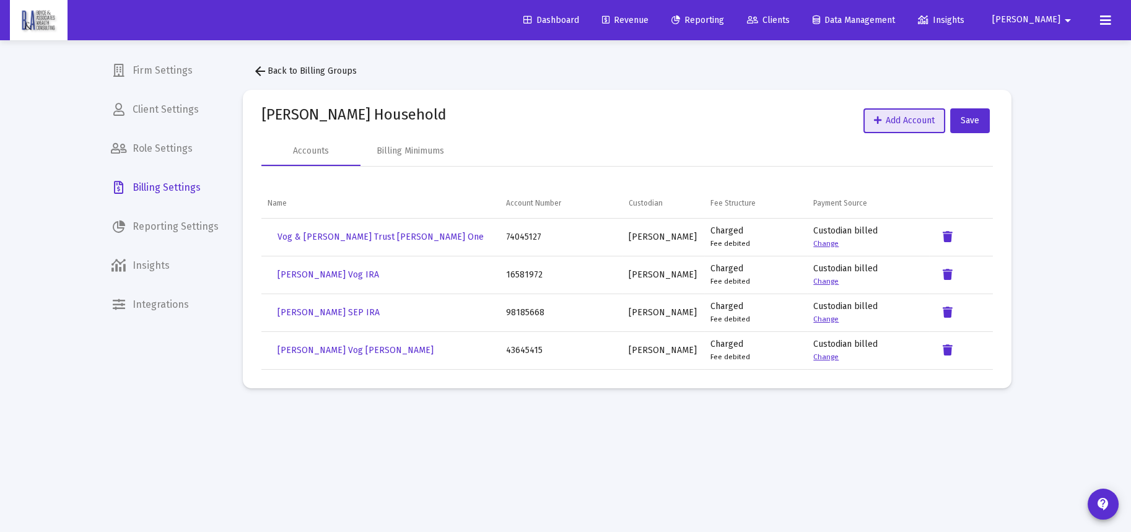
click at [305, 69] on span "arrow_back Back to Billing Groups" at bounding box center [305, 71] width 104 height 11
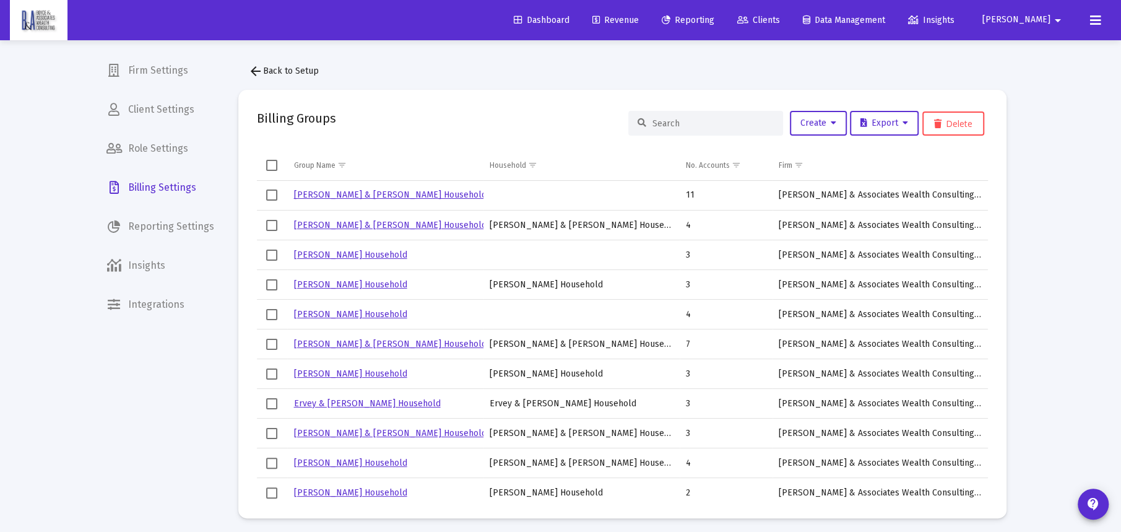
click at [724, 116] on div at bounding box center [705, 123] width 155 height 25
click at [725, 124] on input at bounding box center [713, 123] width 121 height 11
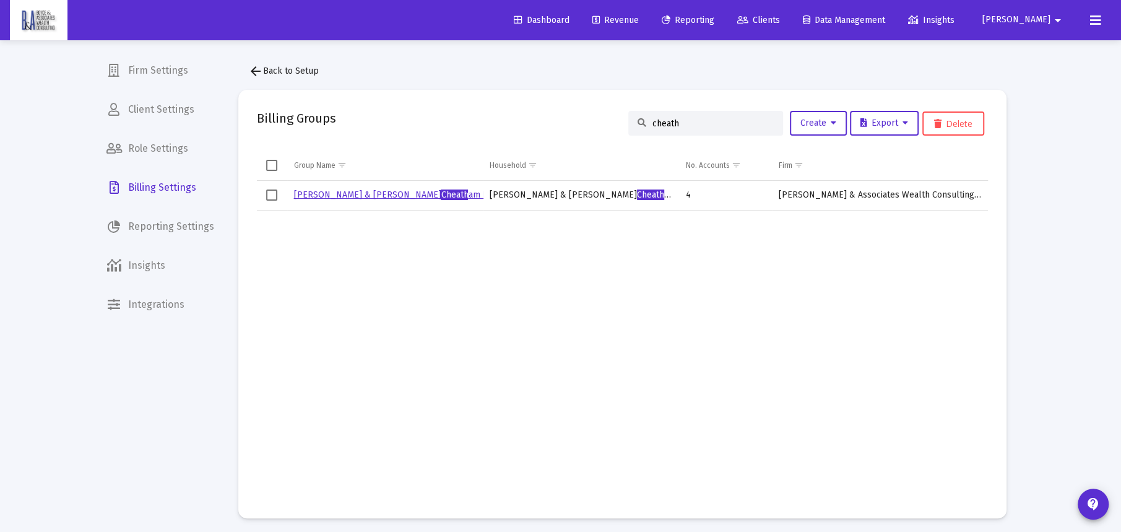
type input "cheath"
click at [426, 190] on link "[PERSON_NAME] & [PERSON_NAME] am Household" at bounding box center [409, 194] width 232 height 11
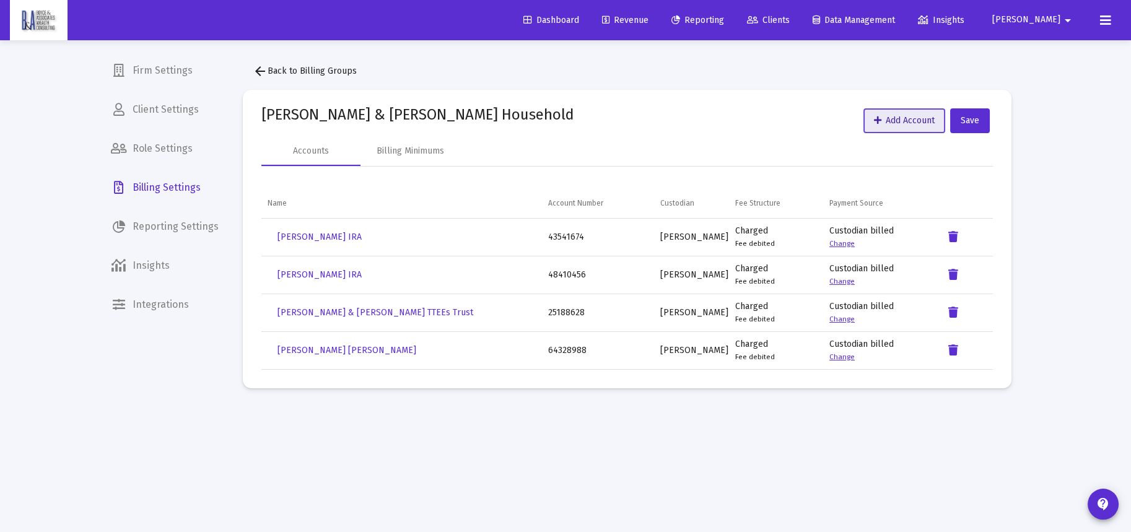
click at [880, 118] on span "Add Account" at bounding box center [904, 120] width 61 height 11
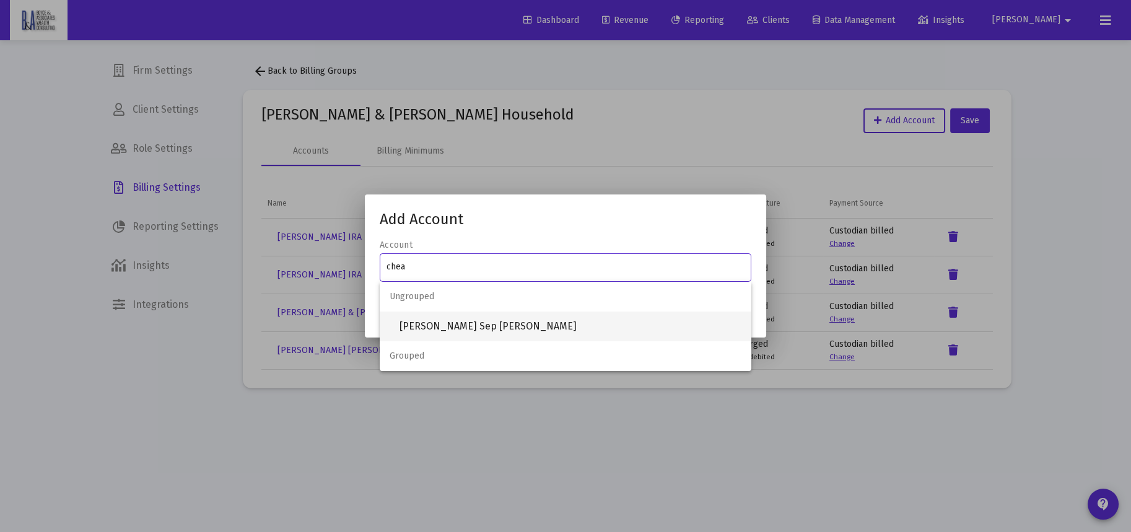
type input "chea"
click at [471, 323] on span "[PERSON_NAME] Sep [PERSON_NAME]" at bounding box center [570, 326] width 342 height 30
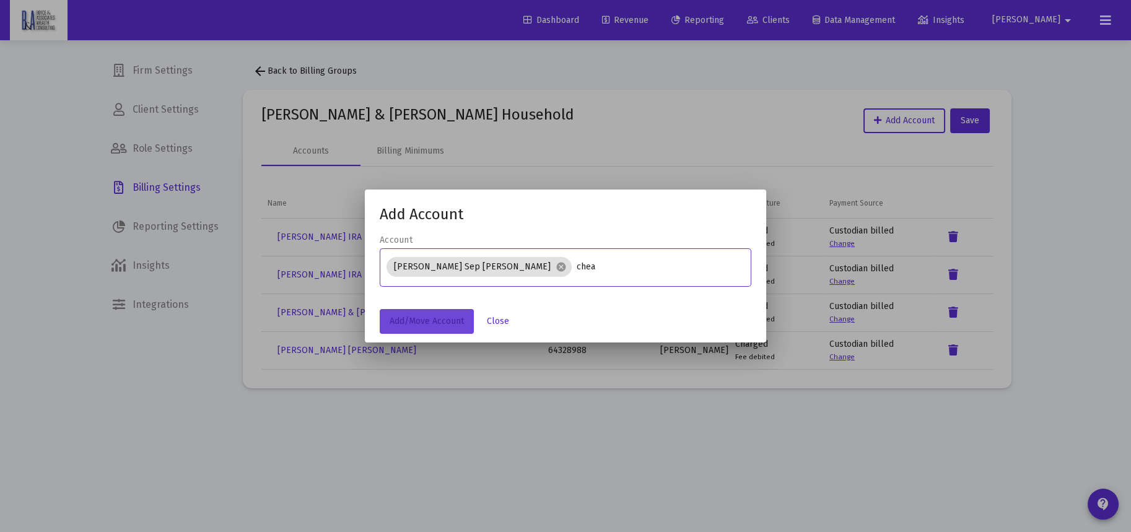
click at [445, 321] on span "Add/Move Account" at bounding box center [426, 321] width 74 height 11
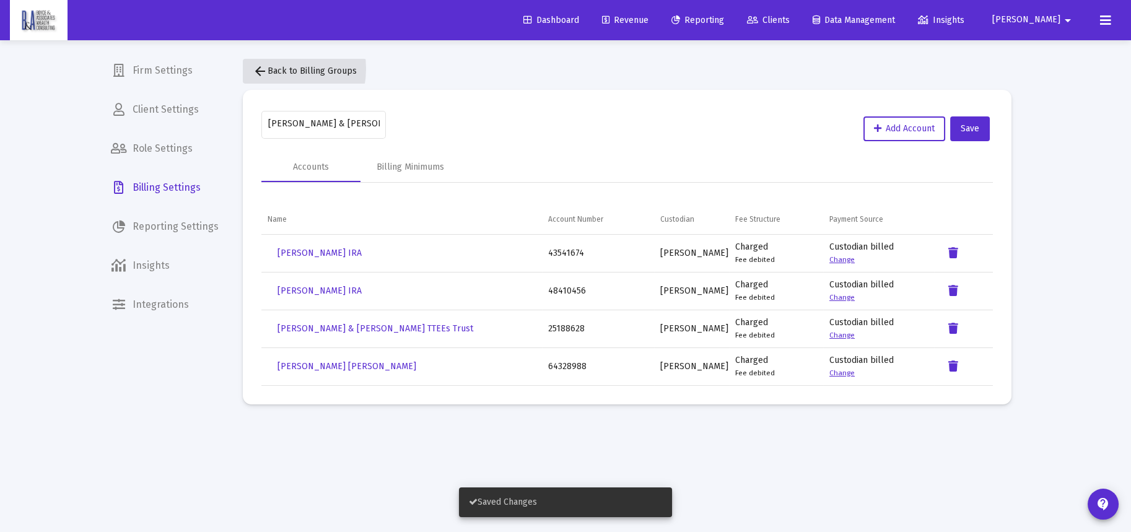
click at [269, 69] on span "arrow_back Back to Billing Groups" at bounding box center [305, 71] width 104 height 11
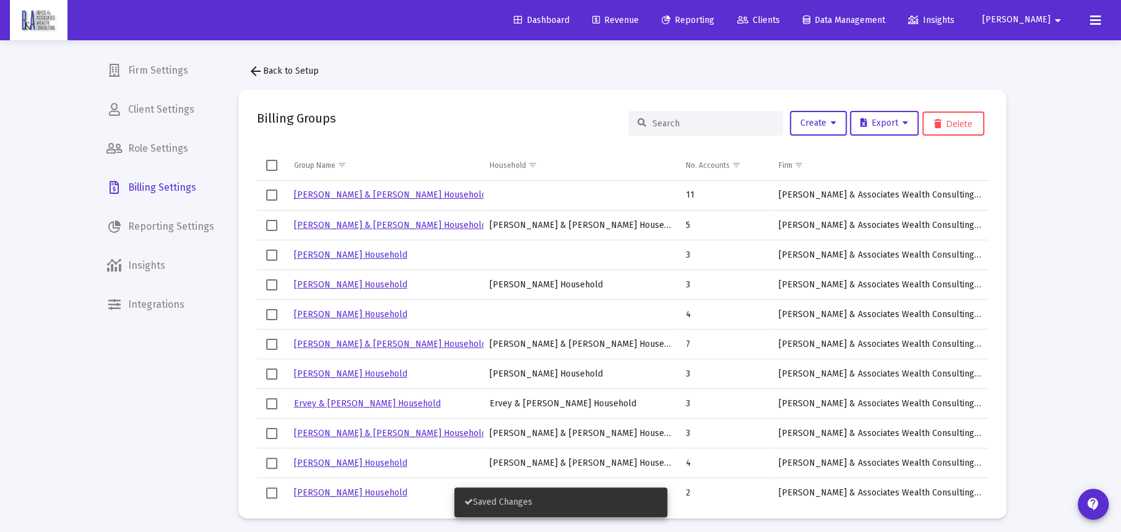
click at [682, 118] on input at bounding box center [713, 123] width 121 height 11
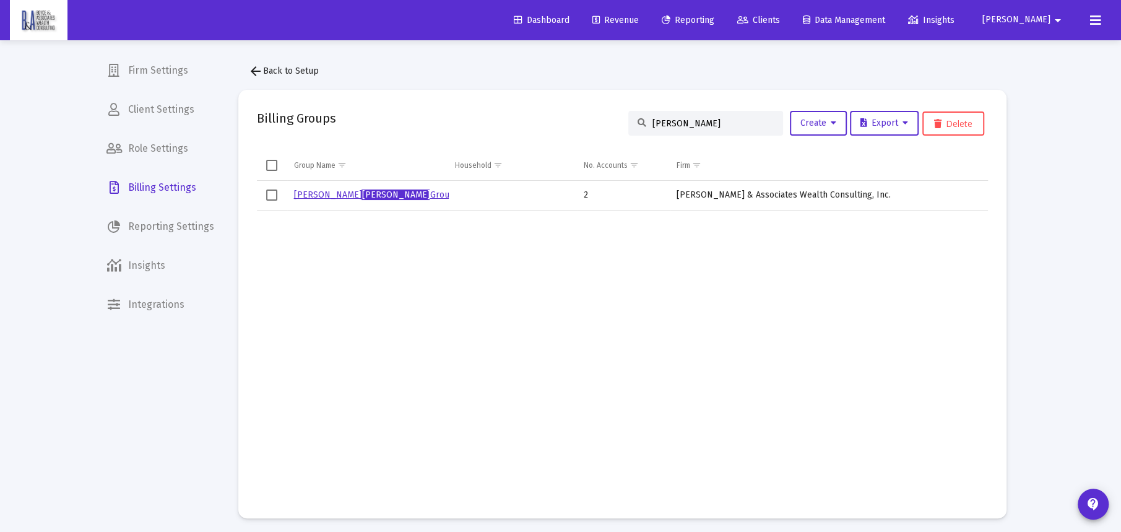
type input "[PERSON_NAME]"
click at [359, 193] on link "[PERSON_NAME] Group" at bounding box center [373, 194] width 161 height 11
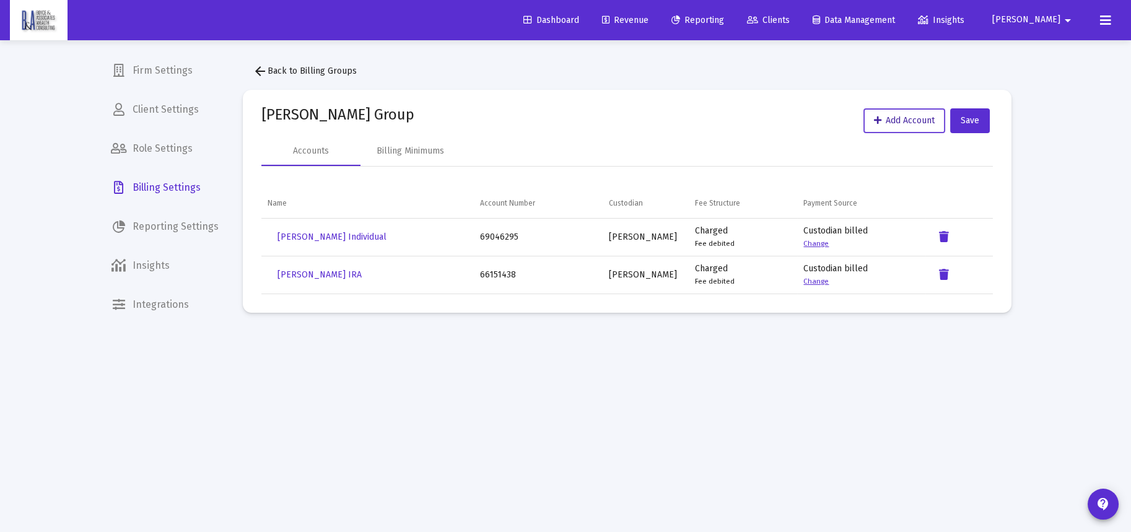
click at [884, 123] on span "Add Account" at bounding box center [904, 120] width 61 height 11
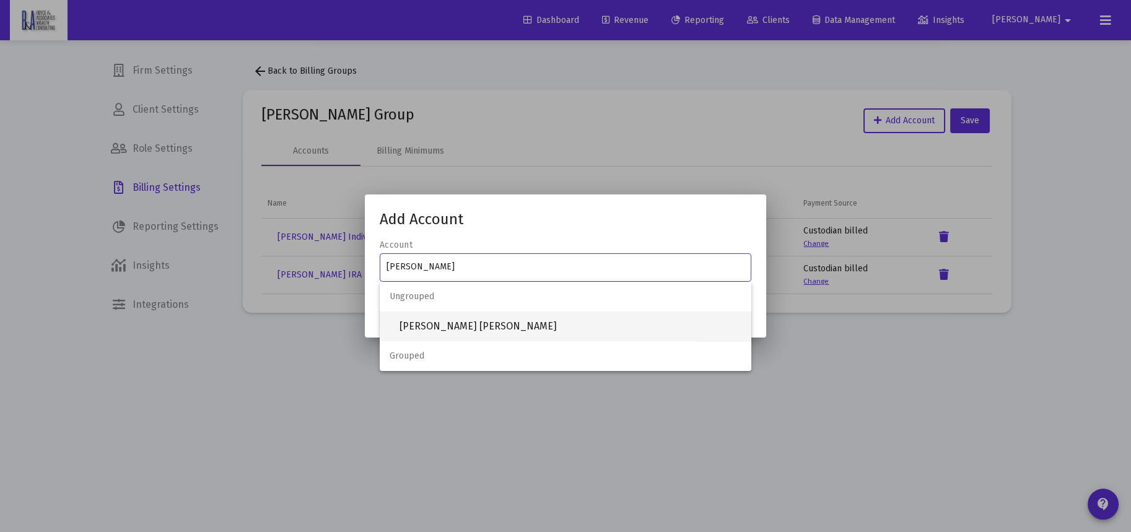
type input "[PERSON_NAME]"
click at [512, 329] on span "[PERSON_NAME] [PERSON_NAME]" at bounding box center [570, 326] width 342 height 30
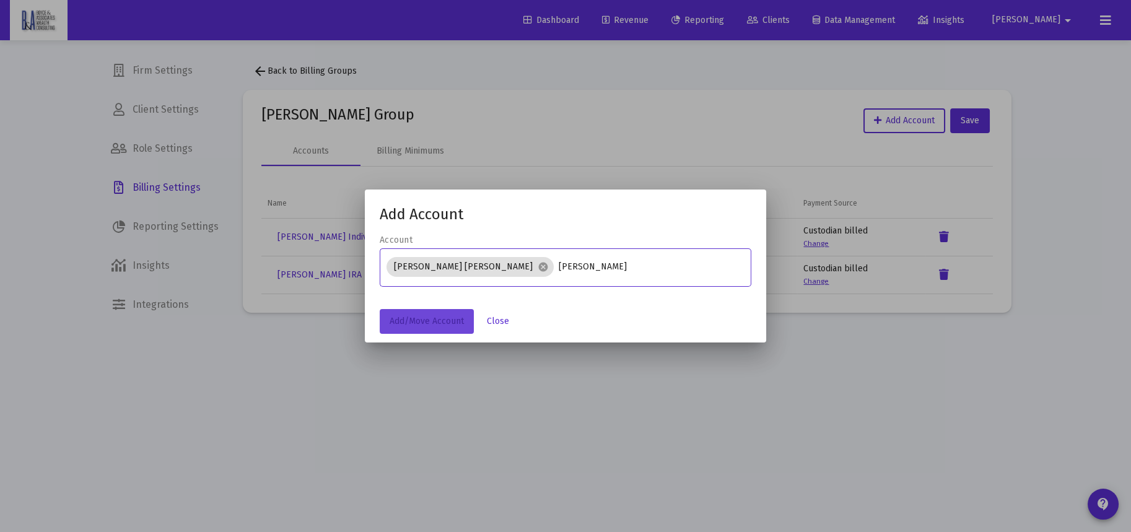
click at [450, 310] on button "Add/Move Account" at bounding box center [427, 321] width 94 height 25
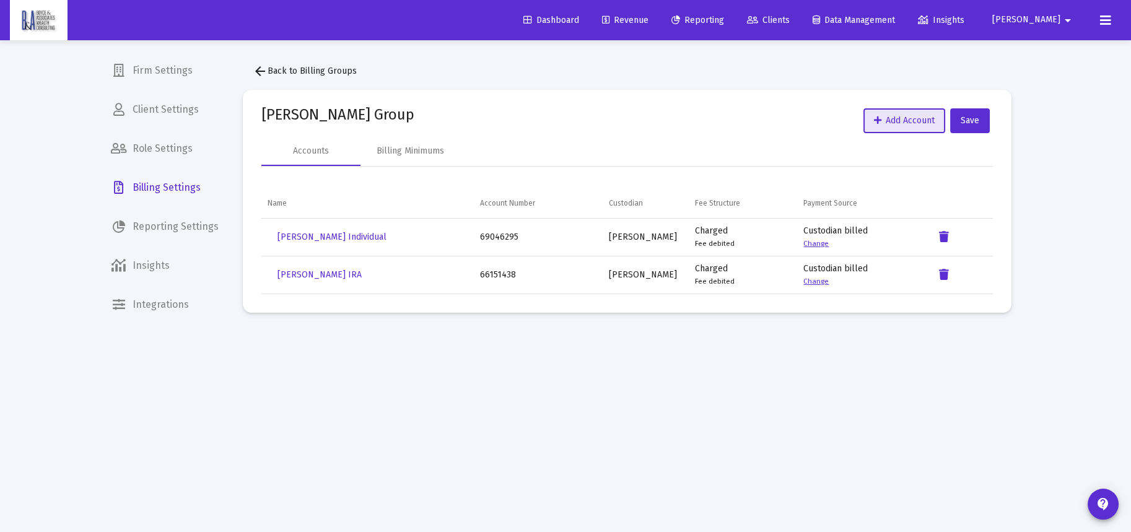
click at [523, 19] on span "Dashboard" at bounding box center [551, 20] width 56 height 11
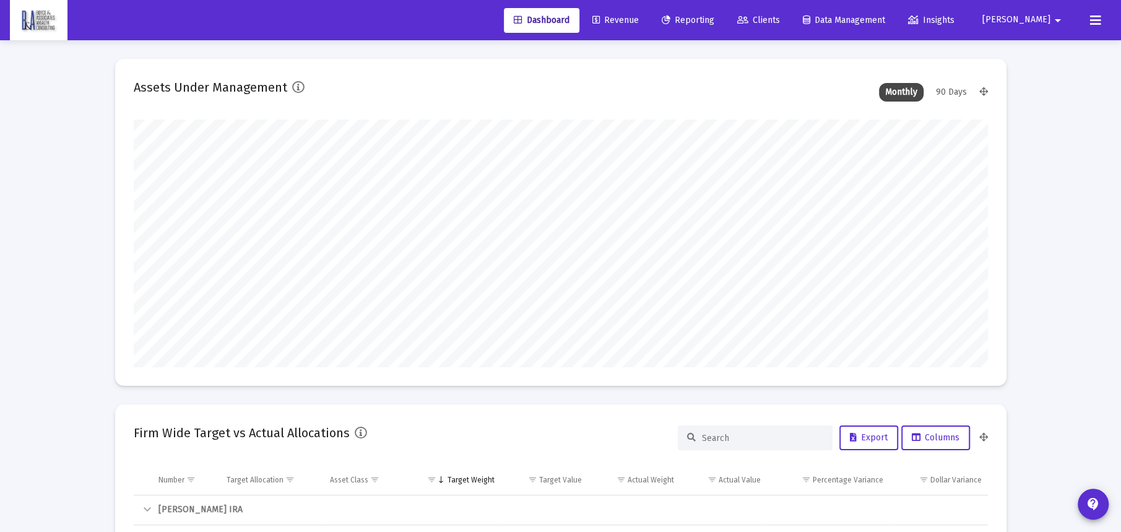
scroll to position [248, 399]
click at [593, 18] on span "Revenue" at bounding box center [616, 20] width 46 height 11
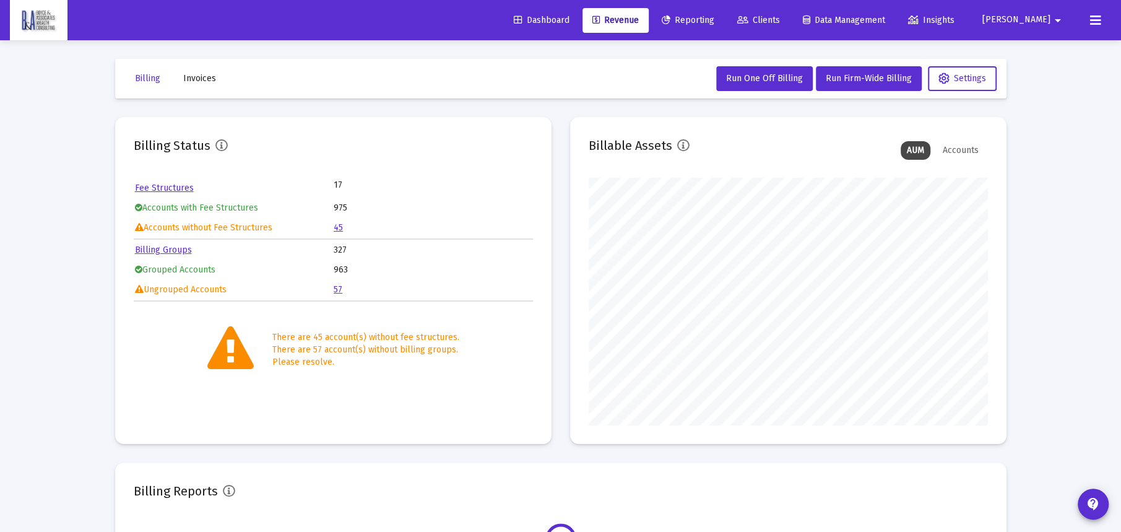
scroll to position [248, 399]
click at [340, 285] on link "57" at bounding box center [338, 289] width 9 height 11
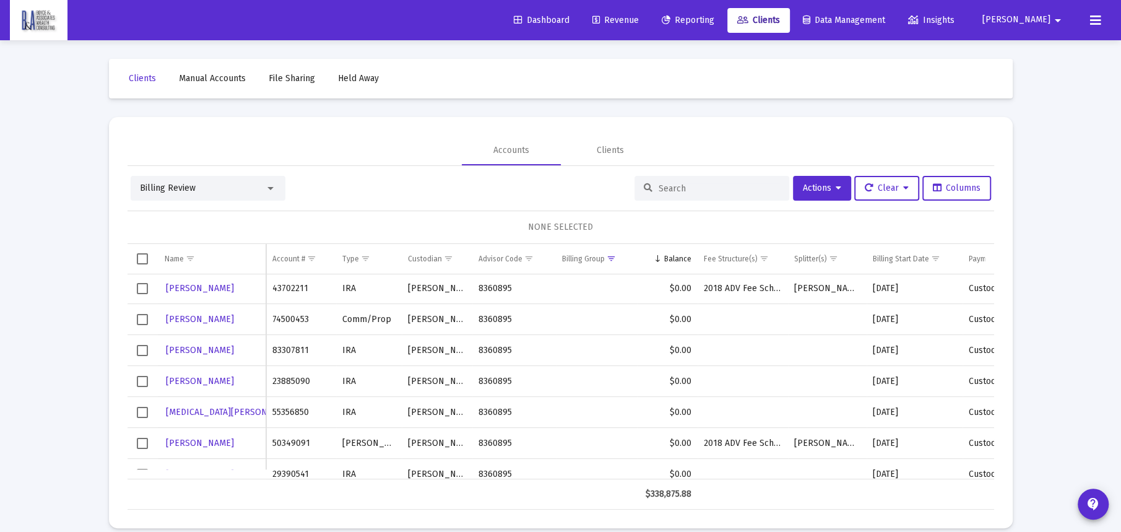
scroll to position [743, 0]
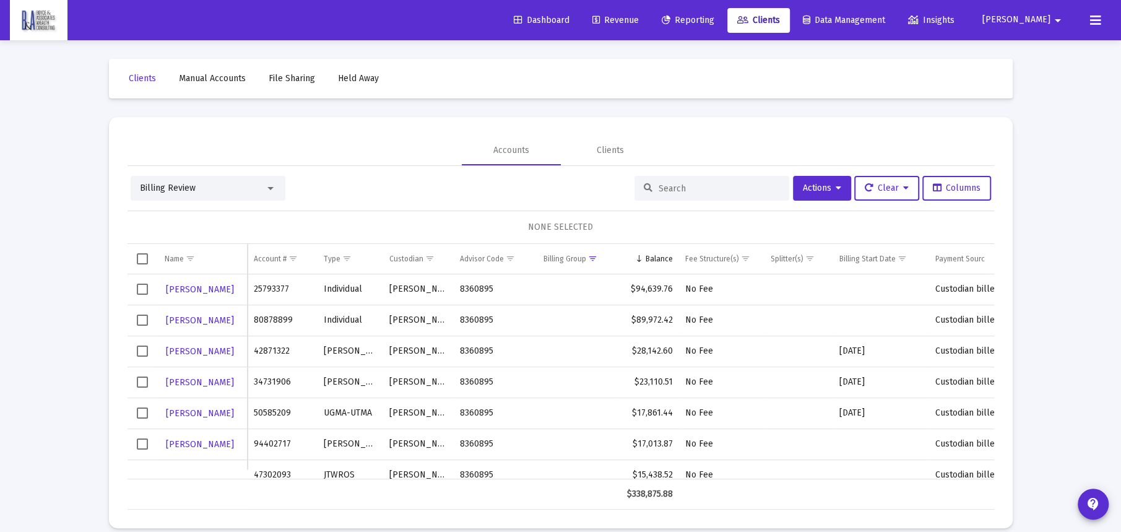
click at [593, 17] on span "Revenue" at bounding box center [616, 20] width 46 height 11
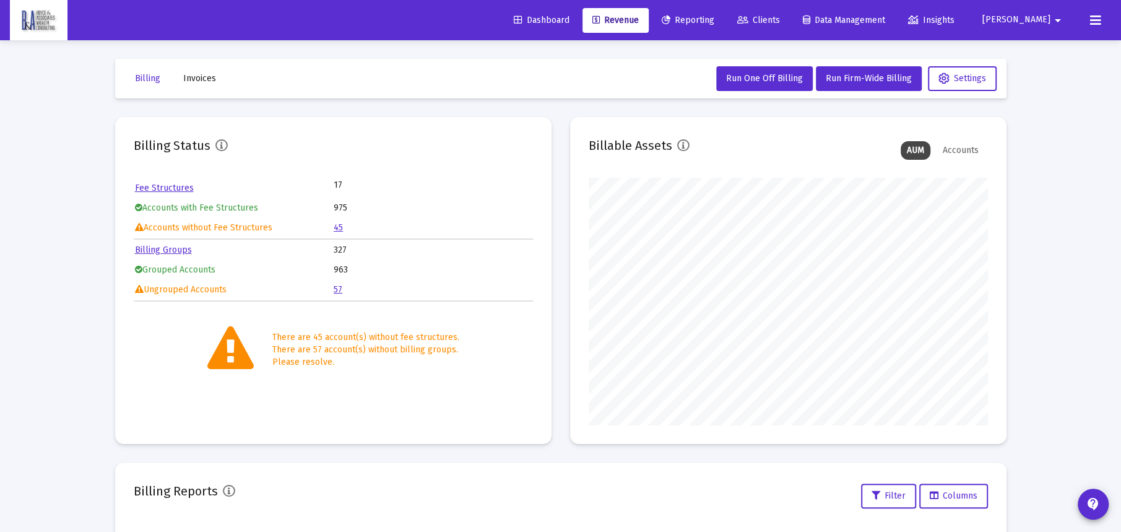
click at [340, 222] on link "45" at bounding box center [338, 227] width 9 height 11
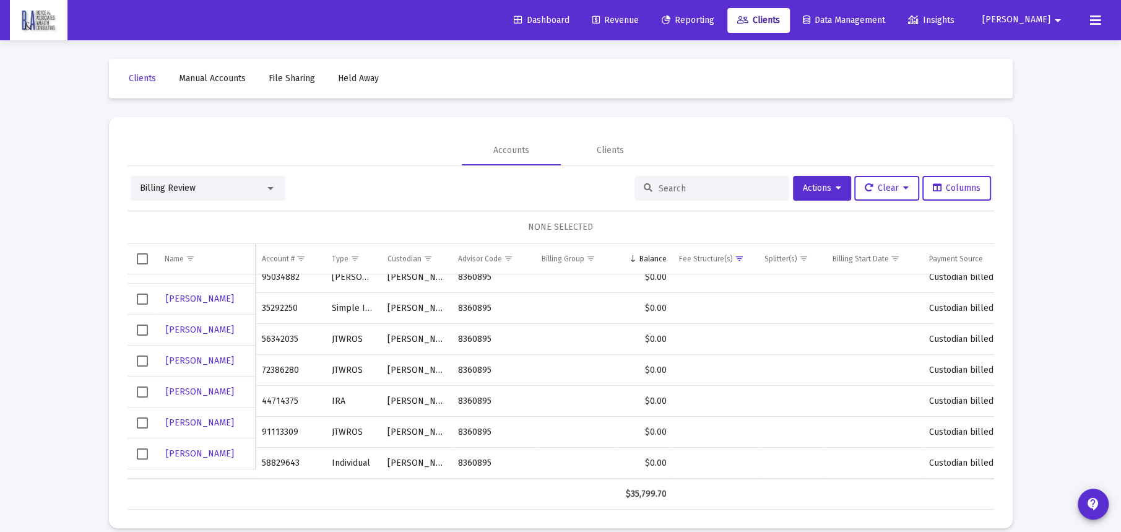
click at [514, 15] on span "Dashboard" at bounding box center [542, 20] width 56 height 11
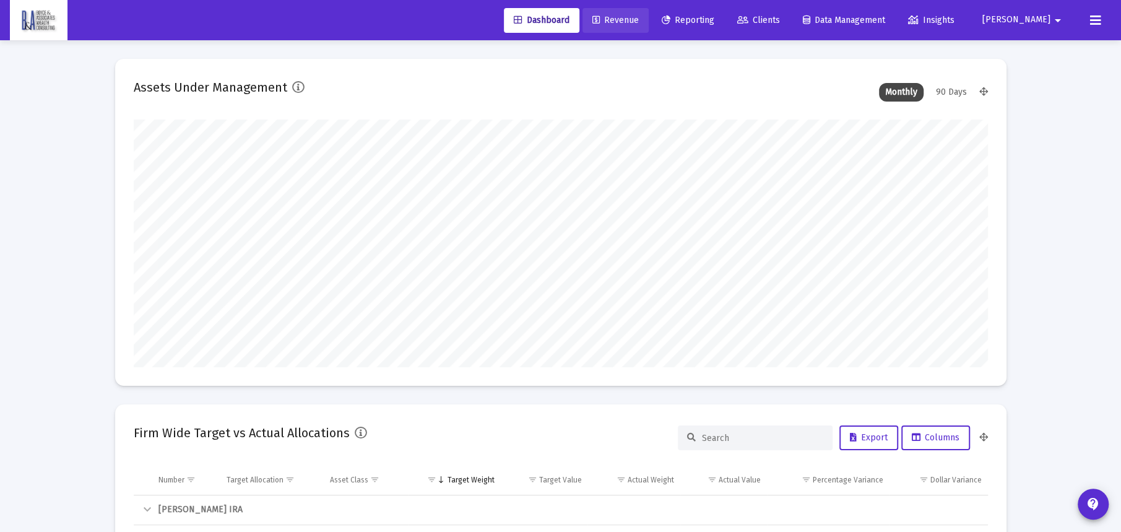
click at [593, 15] on span "Revenue" at bounding box center [616, 20] width 46 height 11
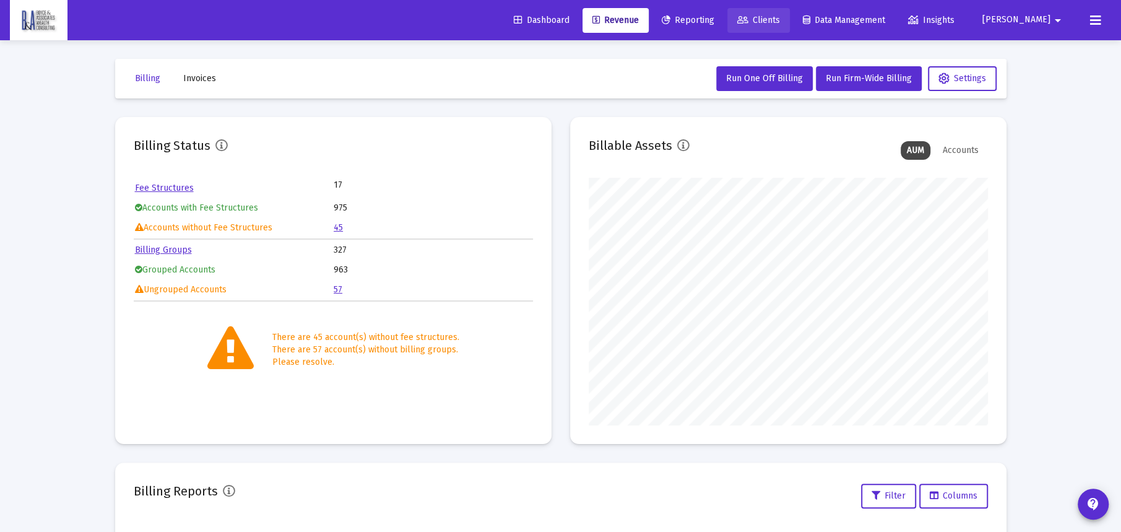
click at [737, 17] on span "Clients" at bounding box center [758, 20] width 43 height 11
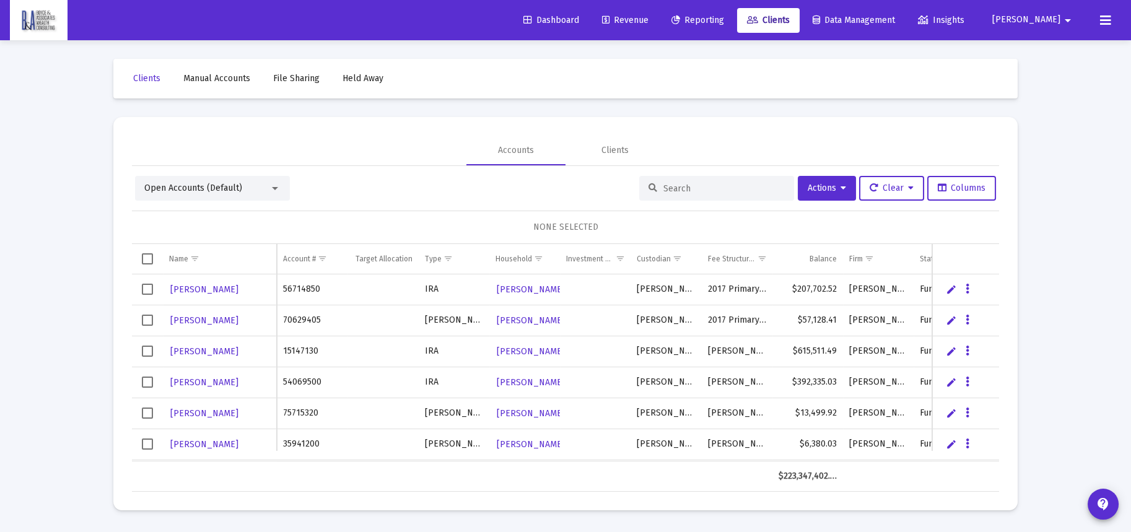
click at [674, 188] on input at bounding box center [723, 188] width 121 height 11
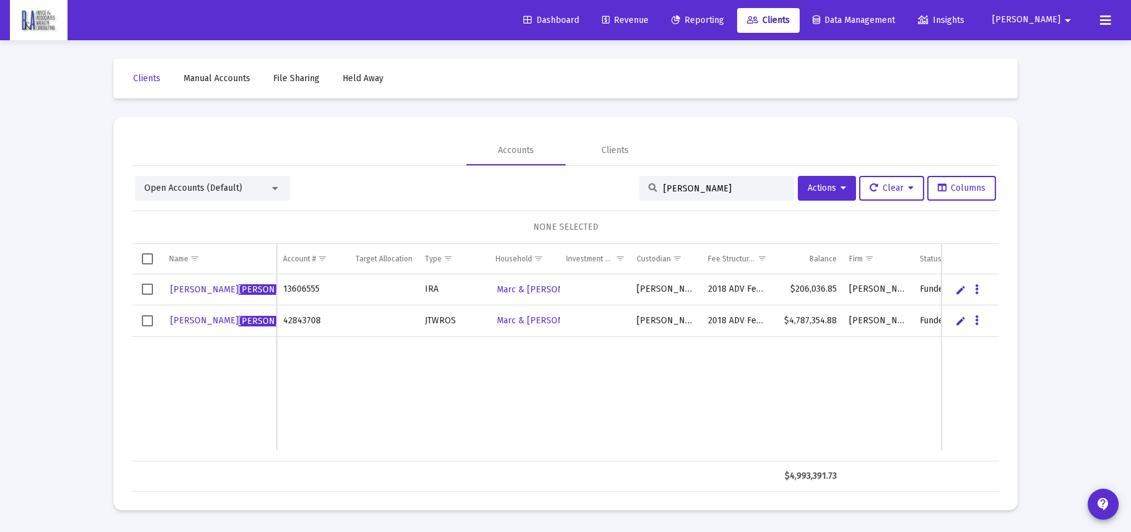
type input "[PERSON_NAME]"
click at [238, 320] on span "[PERSON_NAME]" at bounding box center [272, 321] width 68 height 11
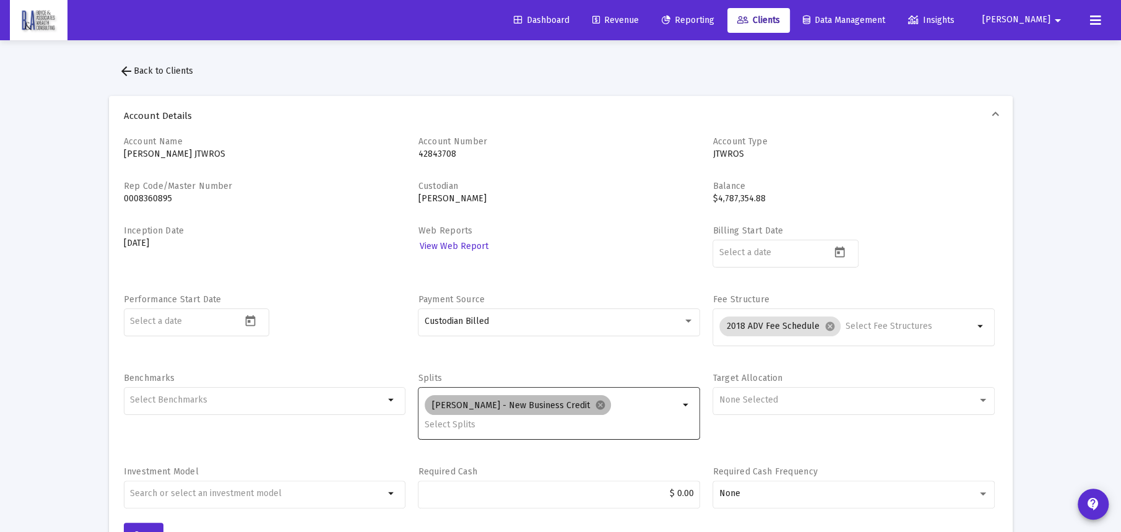
click at [484, 405] on mat-chip "[PERSON_NAME] - New Business Credit cancel" at bounding box center [518, 405] width 186 height 20
click at [681, 402] on mat-icon "arrow_drop_down" at bounding box center [686, 405] width 15 height 15
click at [595, 401] on mat-icon "cancel" at bounding box center [600, 404] width 11 height 11
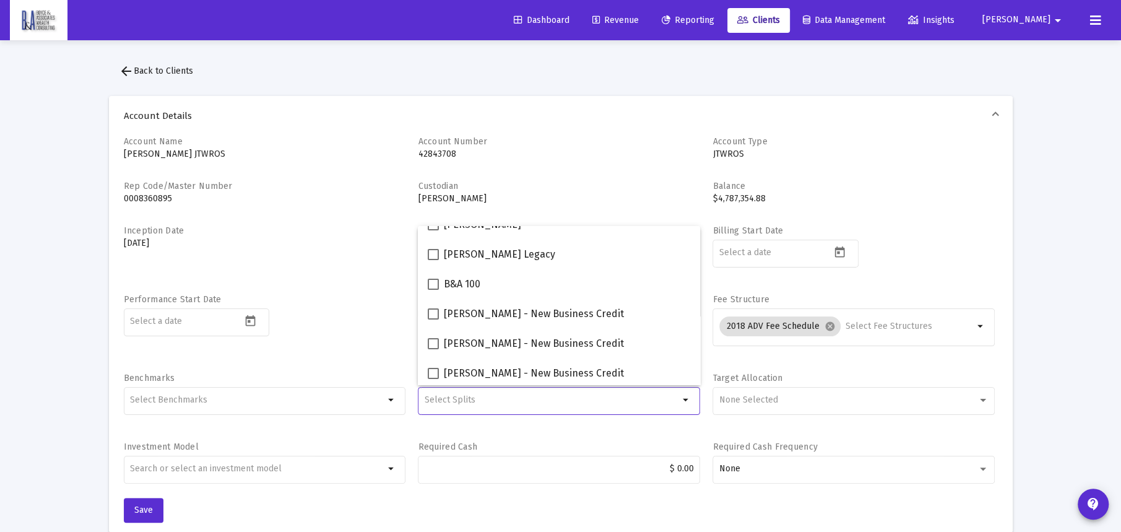
scroll to position [248, 0]
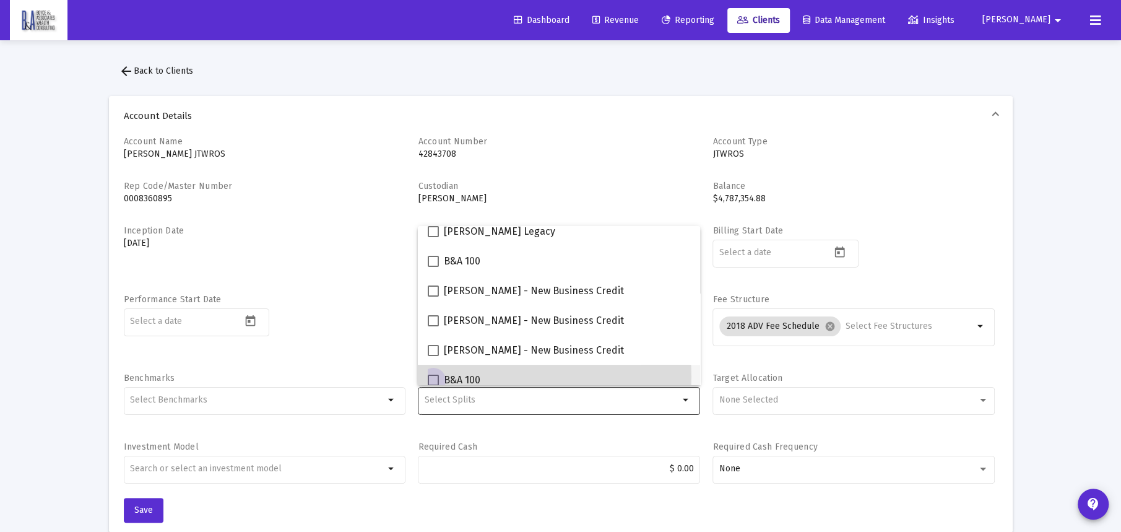
click at [430, 376] on span at bounding box center [433, 380] width 11 height 11
click at [433, 386] on input "B&A 100" at bounding box center [433, 386] width 1 height 1
checkbox input "true"
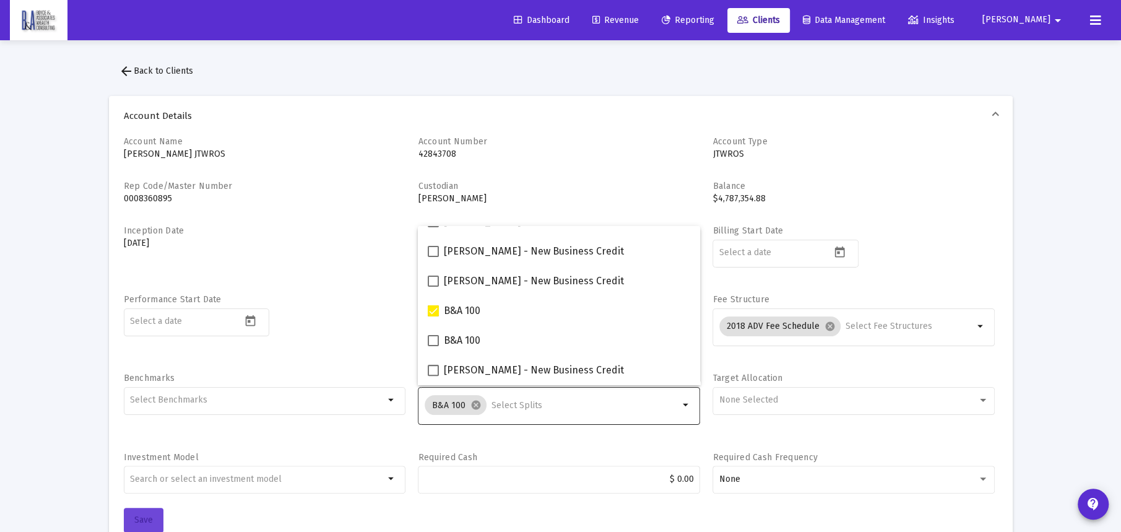
click at [147, 516] on span "Save" at bounding box center [143, 520] width 19 height 11
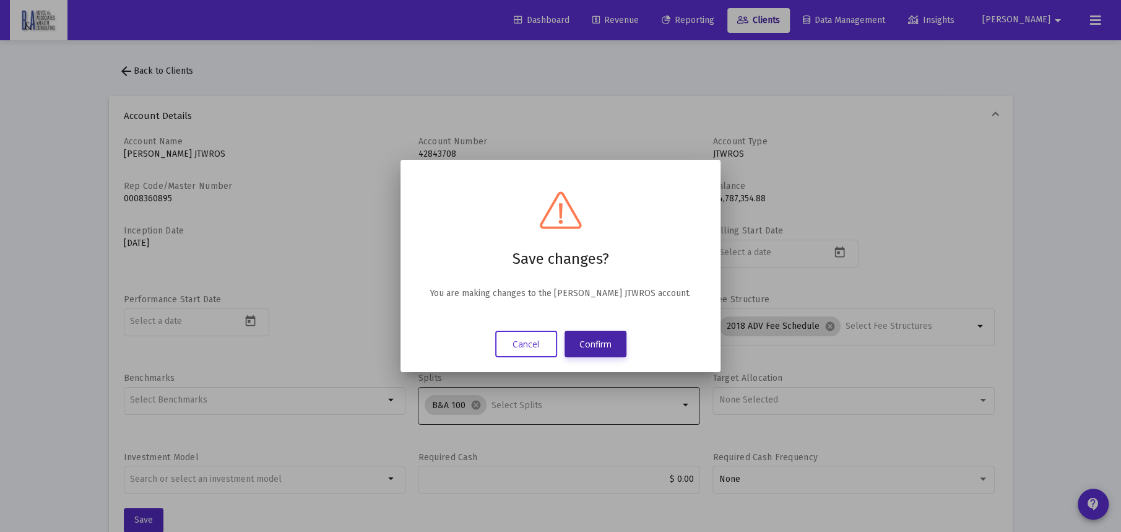
click at [601, 344] on button "Confirm" at bounding box center [596, 344] width 62 height 27
